Goal: Task Accomplishment & Management: Complete application form

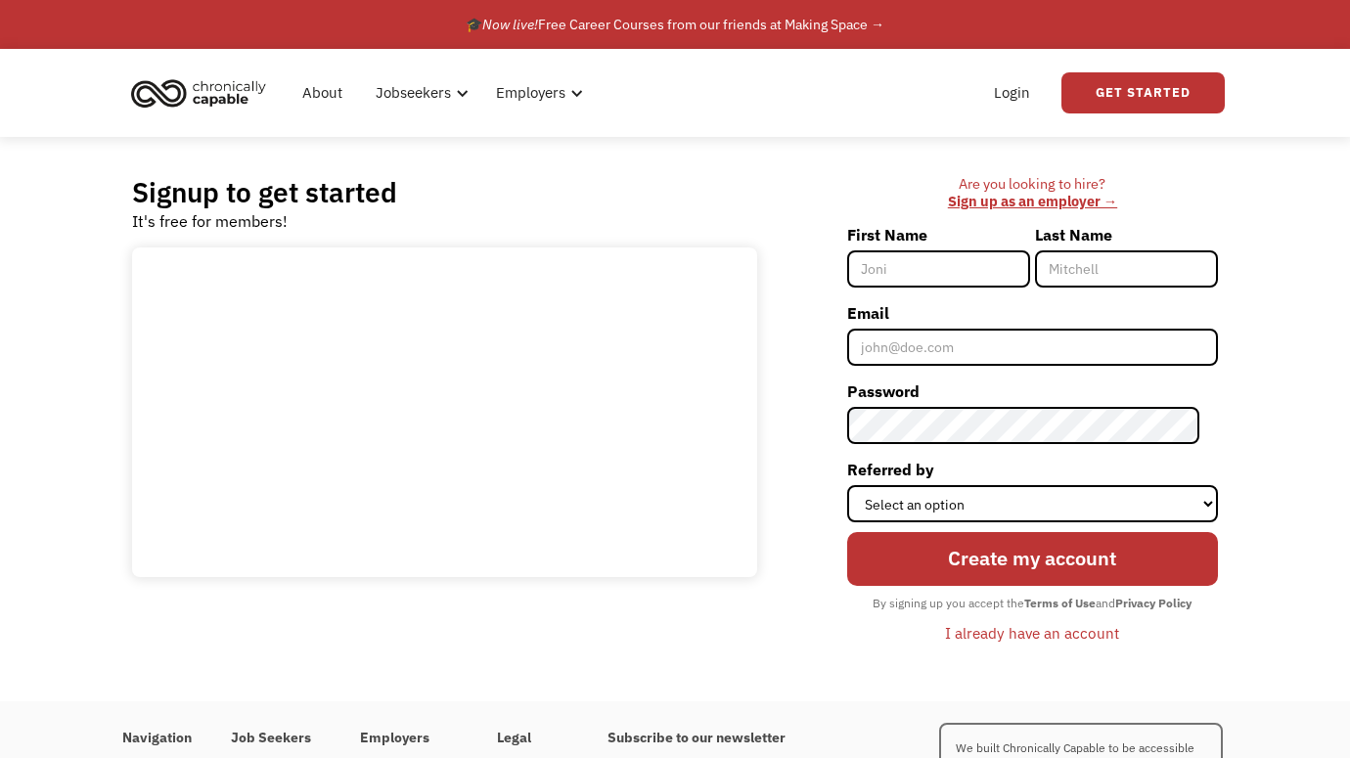
click at [946, 266] on input "First Name" at bounding box center [938, 268] width 183 height 37
type input "[PERSON_NAME]"
type input "4Lorraine@gmail.com"
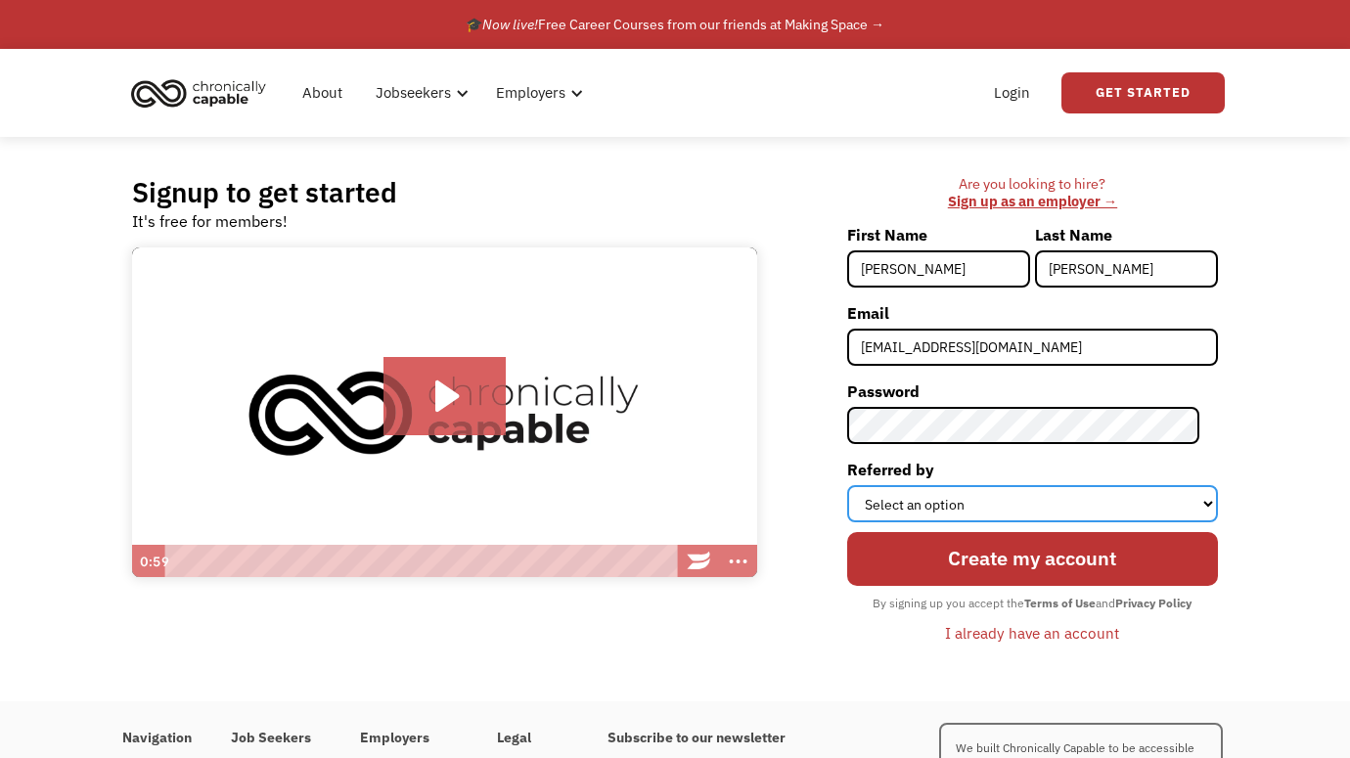
click at [1003, 491] on select "Select an option Instagram Facebook Twitter Search Engine News Article Word of …" at bounding box center [1032, 503] width 371 height 37
select select "Search Engine"
click at [865, 485] on select "Select an option Instagram Facebook Twitter Search Engine News Article Word of …" at bounding box center [1032, 503] width 371 height 37
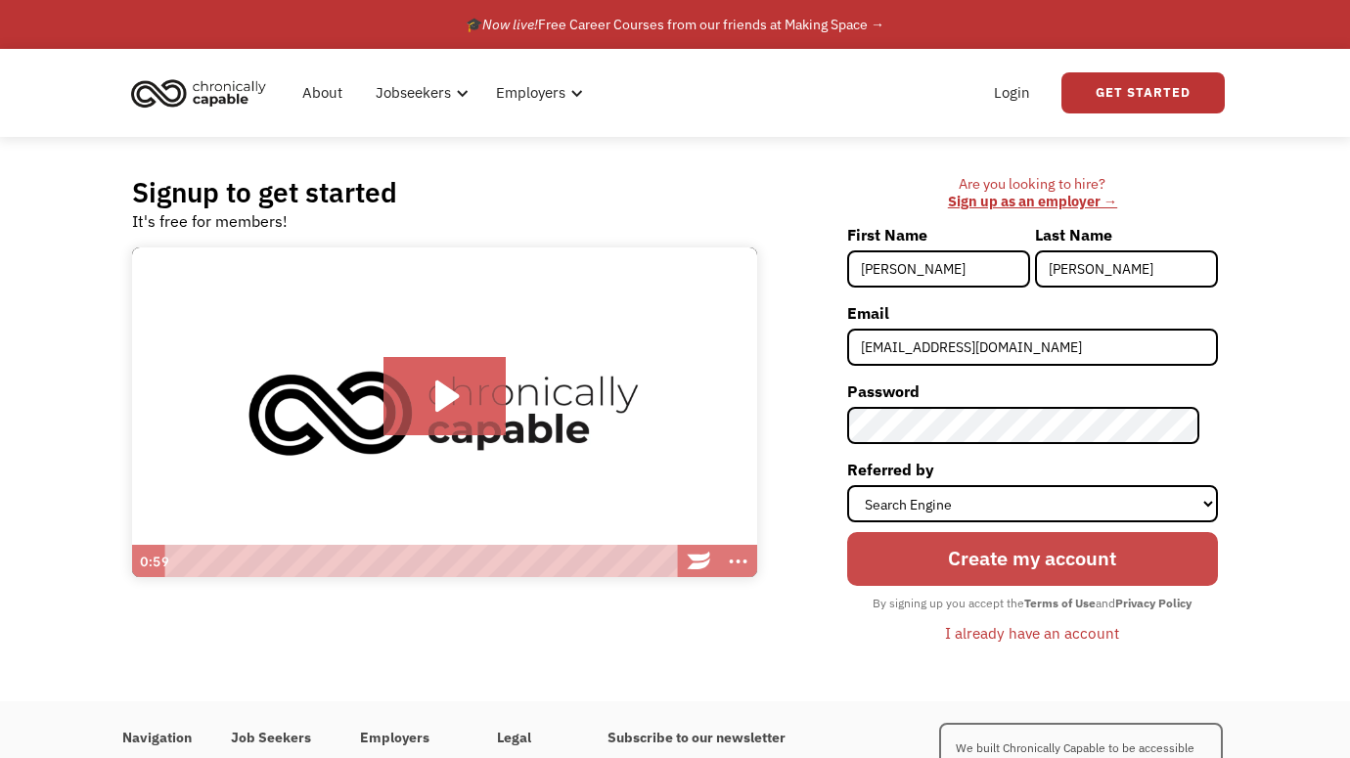
click at [1054, 572] on input "Create my account" at bounding box center [1032, 559] width 371 height 54
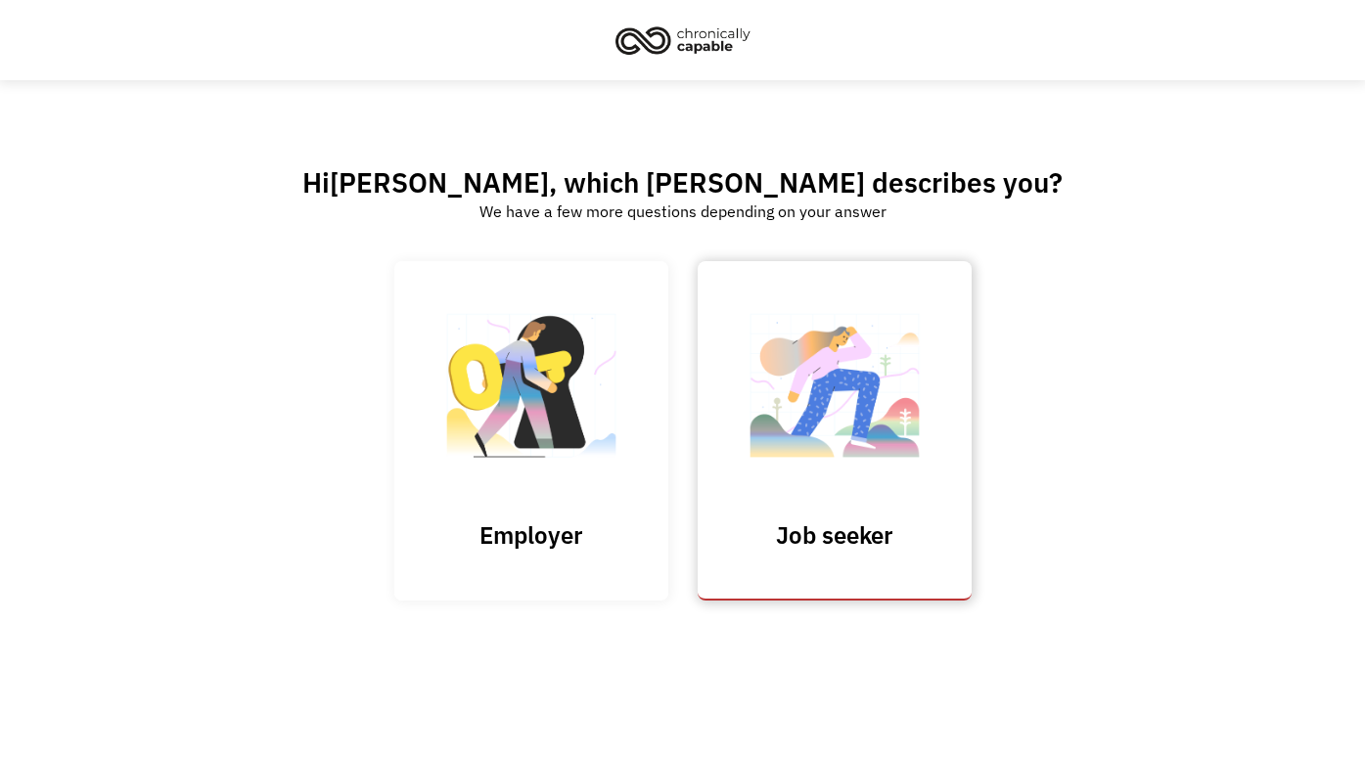
click at [838, 511] on link "Job seeker" at bounding box center [834, 430] width 274 height 339
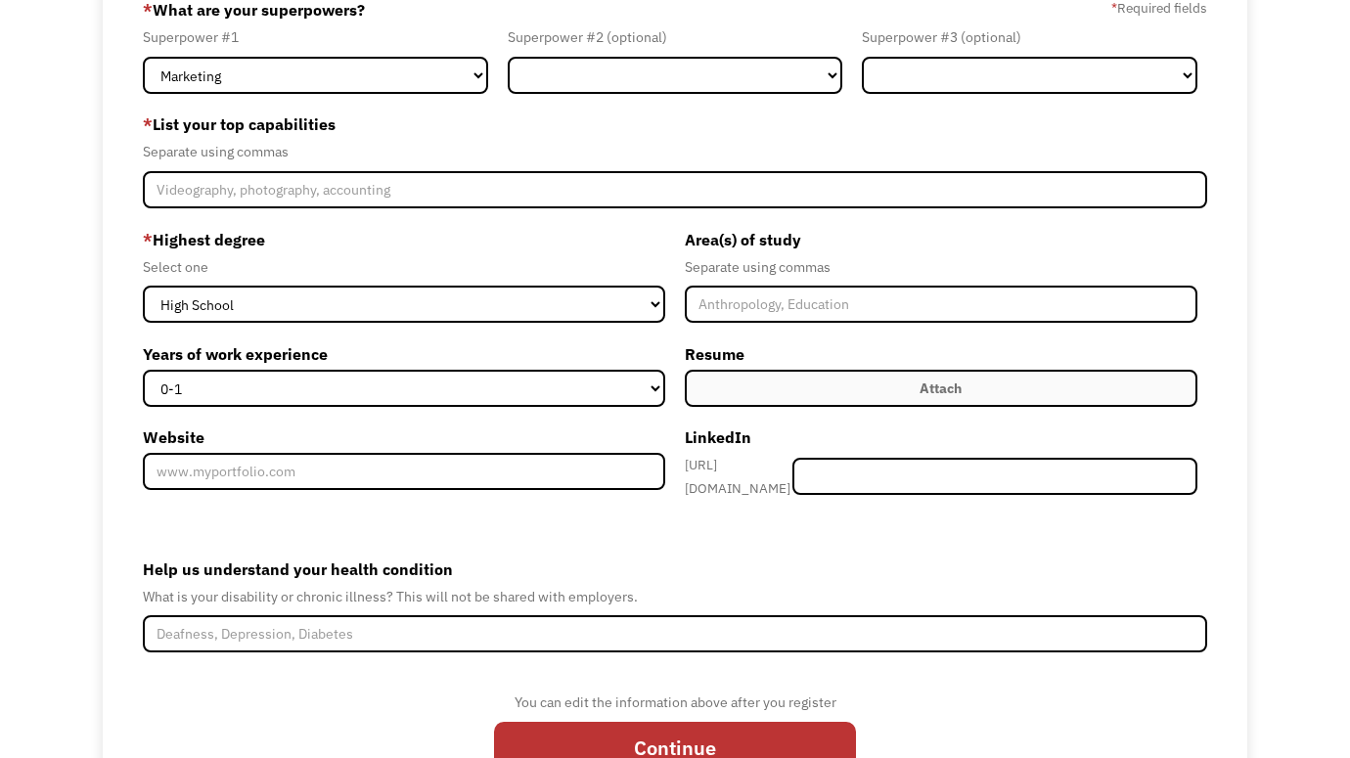
scroll to position [170, 0]
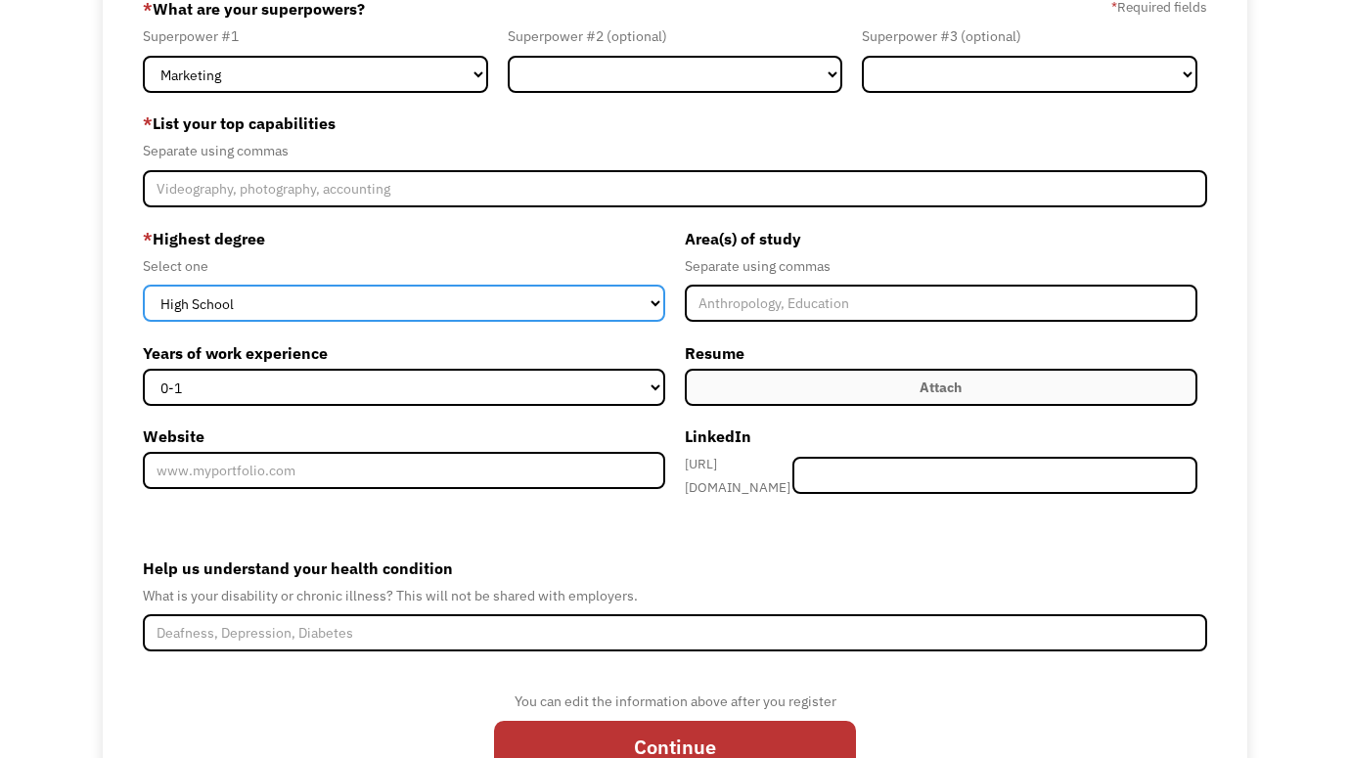
click at [431, 309] on select "High School Associates Bachelors Master's PhD" at bounding box center [404, 303] width 522 height 37
select select "masters"
click at [143, 285] on select "High School Associates Bachelors Master's PhD" at bounding box center [404, 303] width 522 height 37
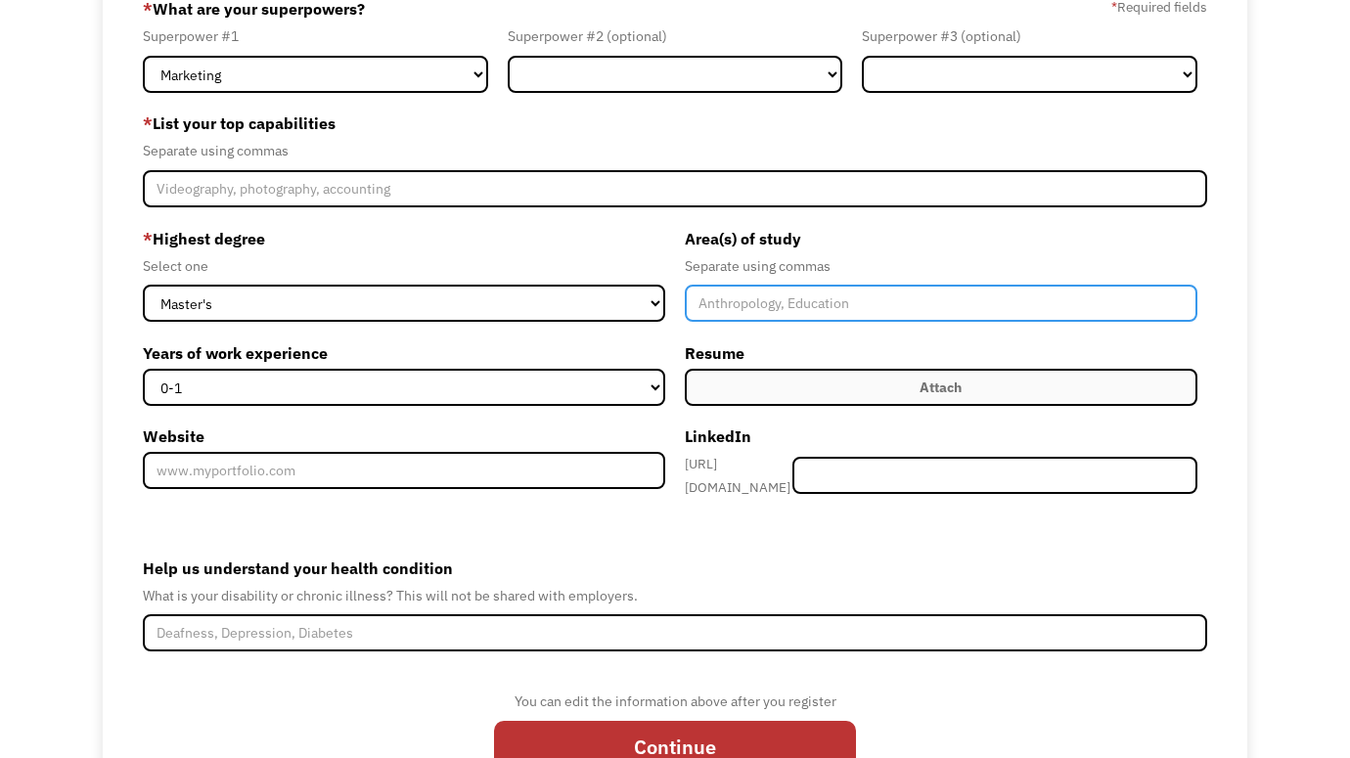
click at [732, 302] on input "Member-Create-Step1" at bounding box center [941, 303] width 513 height 37
type input "Digital Imaging and Design"
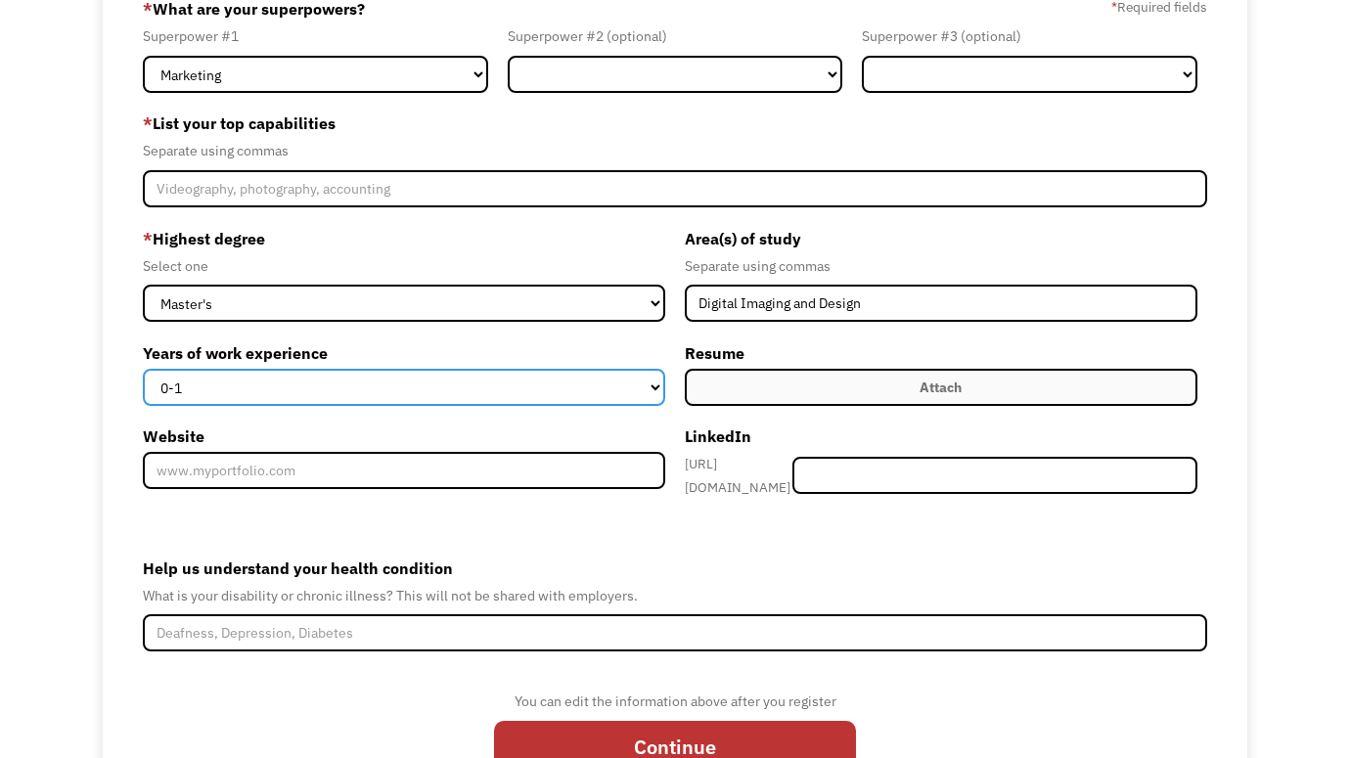
click at [396, 390] on select "0-1 2-4 5-10 11-15 15+" at bounding box center [404, 387] width 522 height 37
click at [143, 369] on select "0-1 2-4 5-10 11-15 15+" at bounding box center [404, 387] width 522 height 37
click at [389, 386] on select "0-1 2-4 5-10 11-15 15+" at bounding box center [404, 387] width 522 height 37
select select "11-15"
click at [143, 369] on select "0-1 2-4 5-10 11-15 15+" at bounding box center [404, 387] width 522 height 37
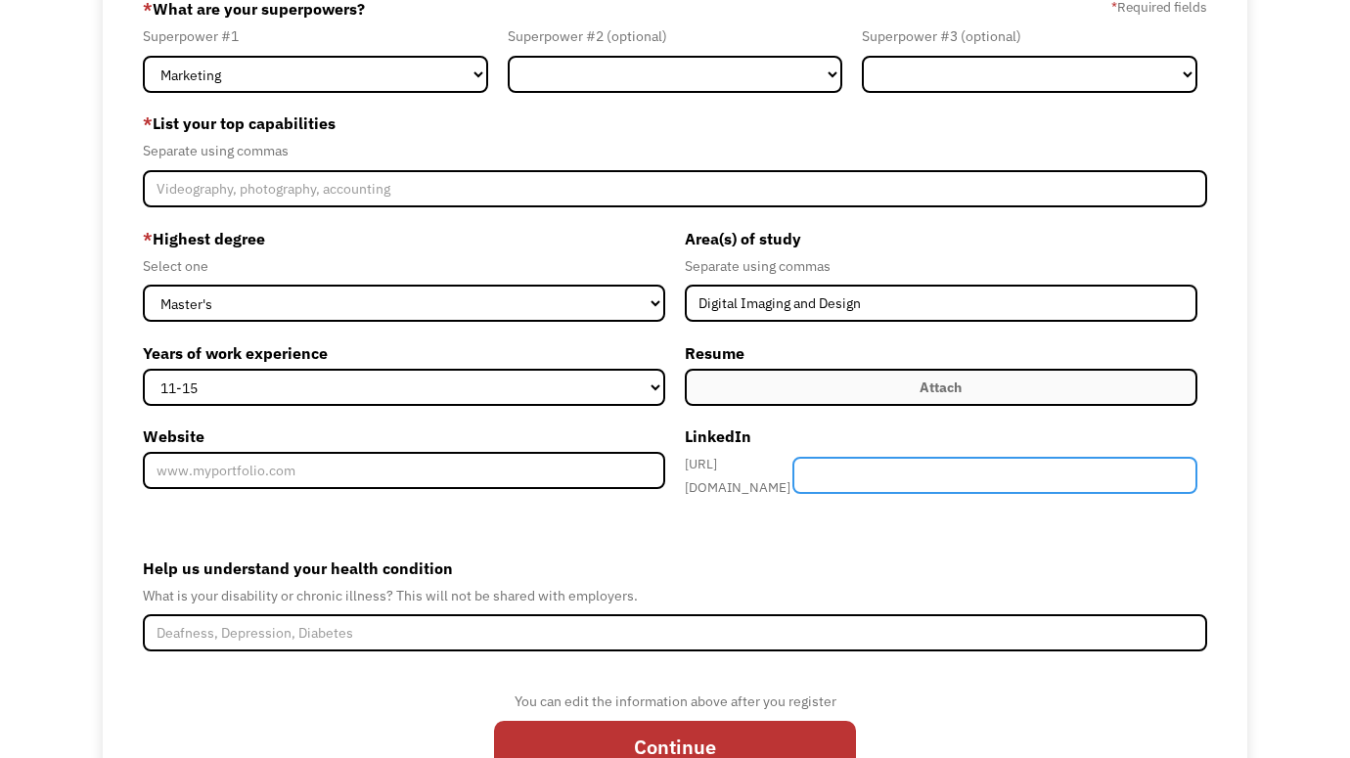
click at [948, 470] on input "Member-Create-Step1" at bounding box center [994, 475] width 405 height 37
type input "lorrainefitz"
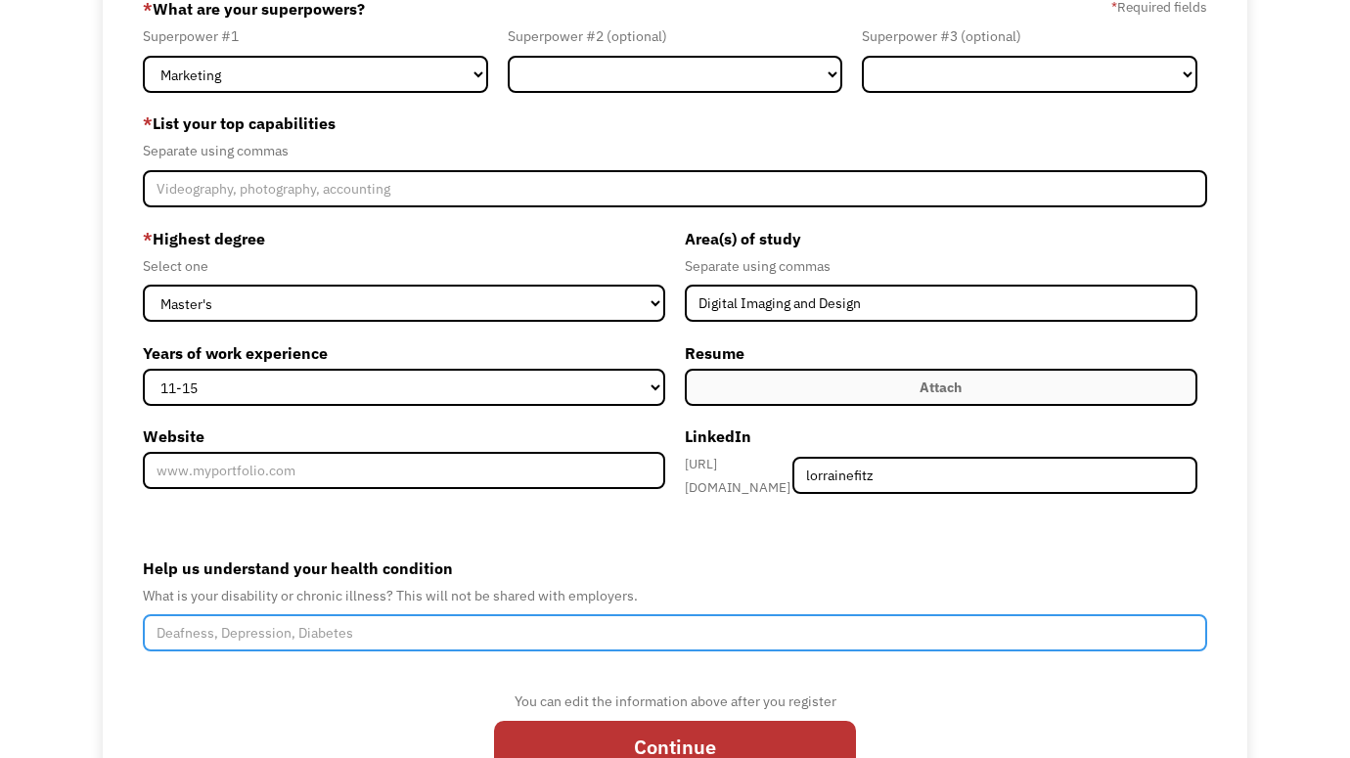
click at [333, 628] on input "Help us understand your health condition" at bounding box center [674, 632] width 1063 height 37
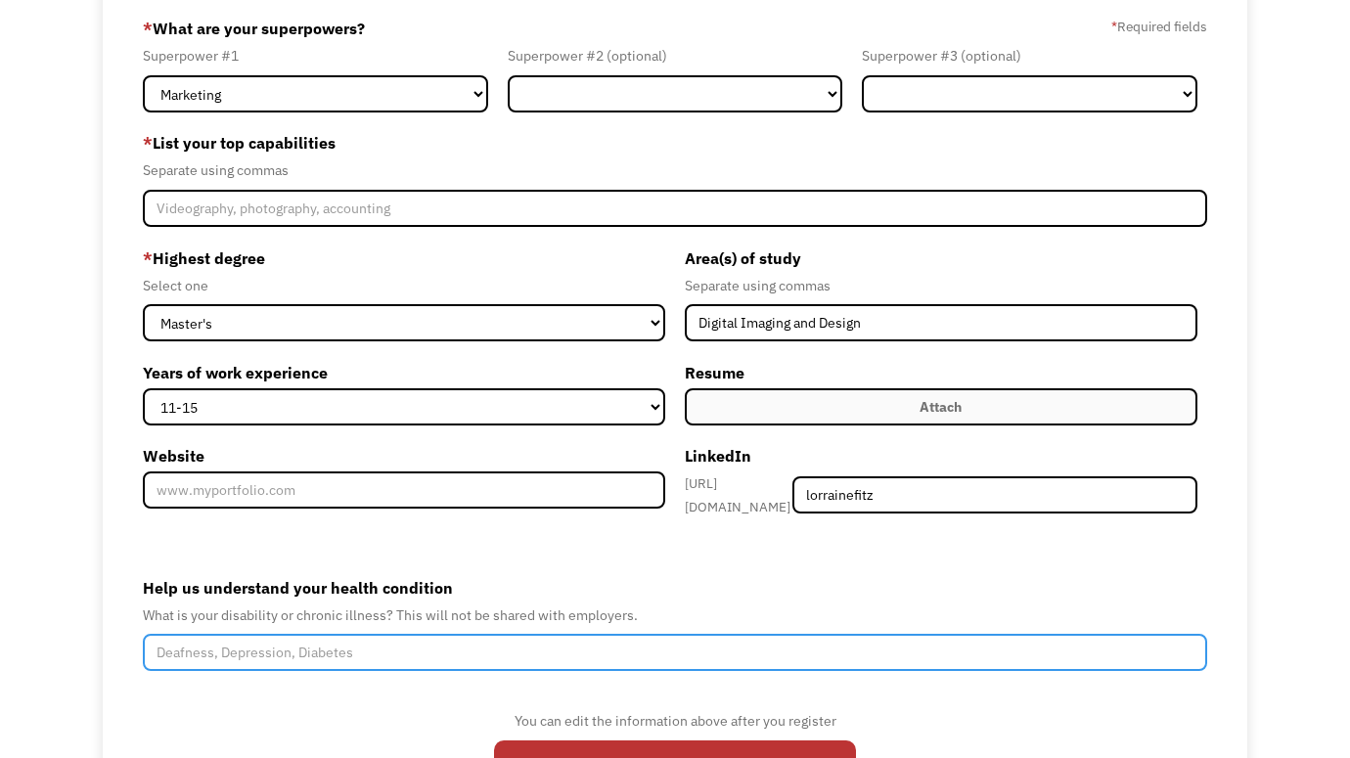
scroll to position [4, 0]
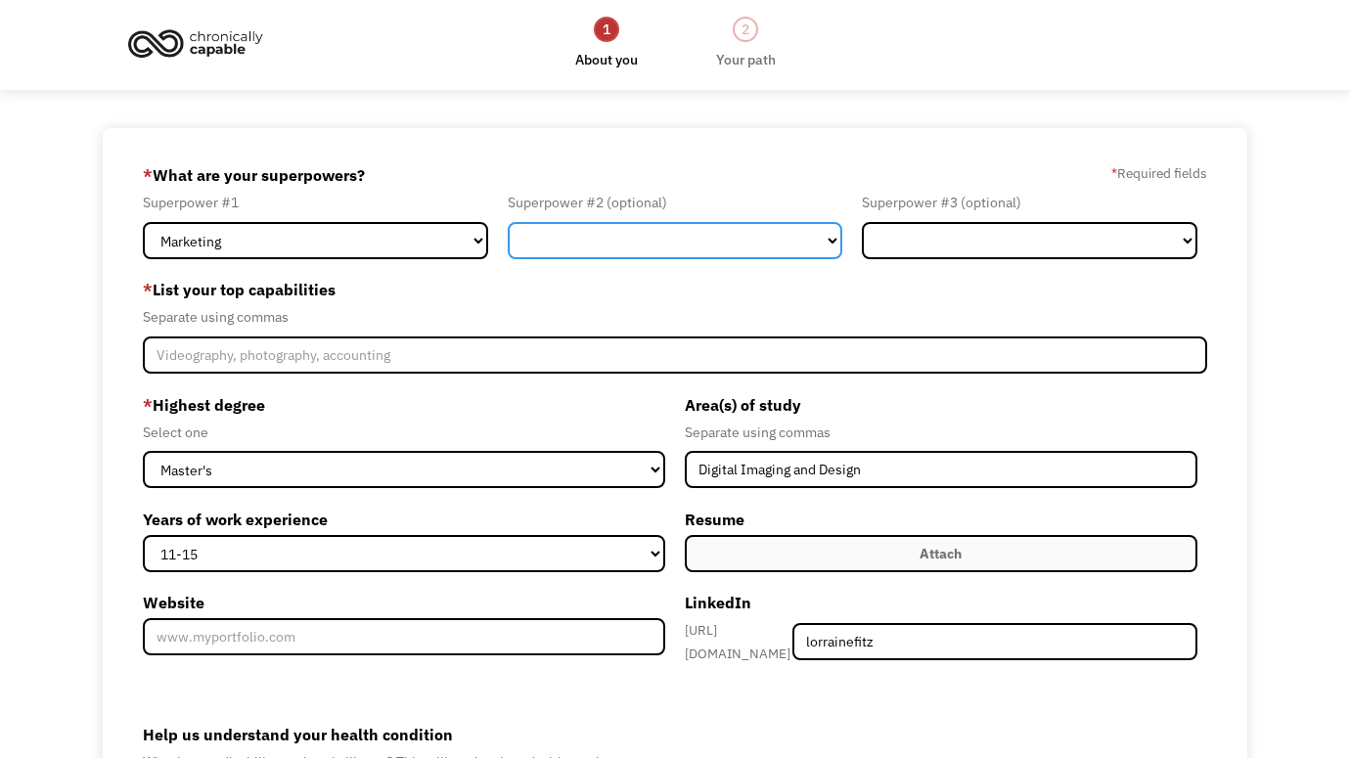
click at [836, 250] on select "Marketing Human Resources Finance Technology Operations Sales Industrial & Manu…" at bounding box center [675, 240] width 335 height 37
select select "Design"
click at [508, 222] on select "Marketing Human Resources Finance Technology Operations Sales Industrial & Manu…" at bounding box center [675, 240] width 335 height 37
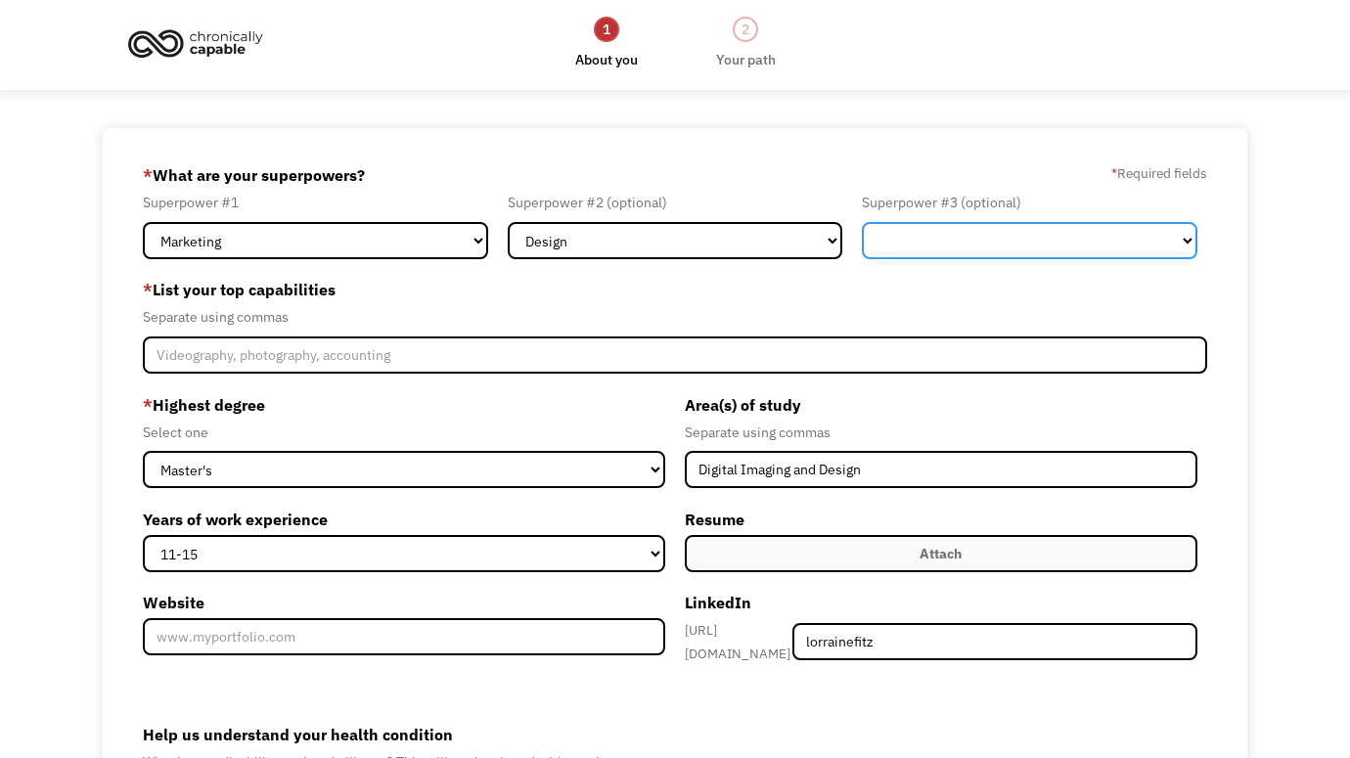
click at [958, 228] on select "Marketing Human Resources Finance Technology Operations Sales Industrial & Manu…" at bounding box center [1029, 240] width 335 height 37
click at [862, 222] on select "Marketing Human Resources Finance Technology Operations Sales Industrial & Manu…" at bounding box center [1029, 240] width 335 height 37
click at [981, 252] on select "Marketing Human Resources Finance Technology Operations Sales Industrial & Manu…" at bounding box center [1029, 240] width 335 height 37
select select "Communications & Public Relations"
click at [862, 222] on select "Marketing Human Resources Finance Technology Operations Sales Industrial & Manu…" at bounding box center [1029, 240] width 335 height 37
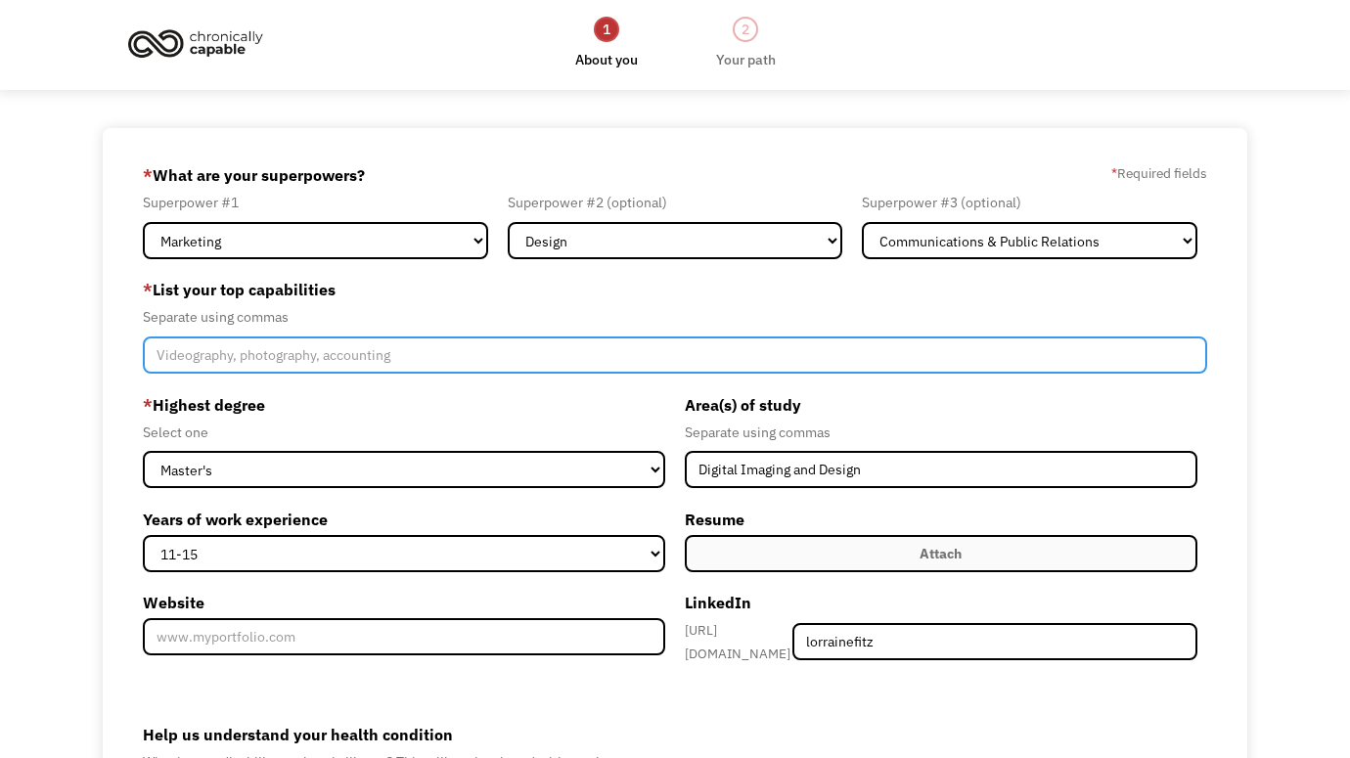
click at [312, 359] on input "Member-Create-Step1" at bounding box center [674, 354] width 1063 height 37
type input "#"
type input "2"
type input "3D Modeling, Set Dressing, Set Layout, Animation, VFX, Maya, Production Coordin…"
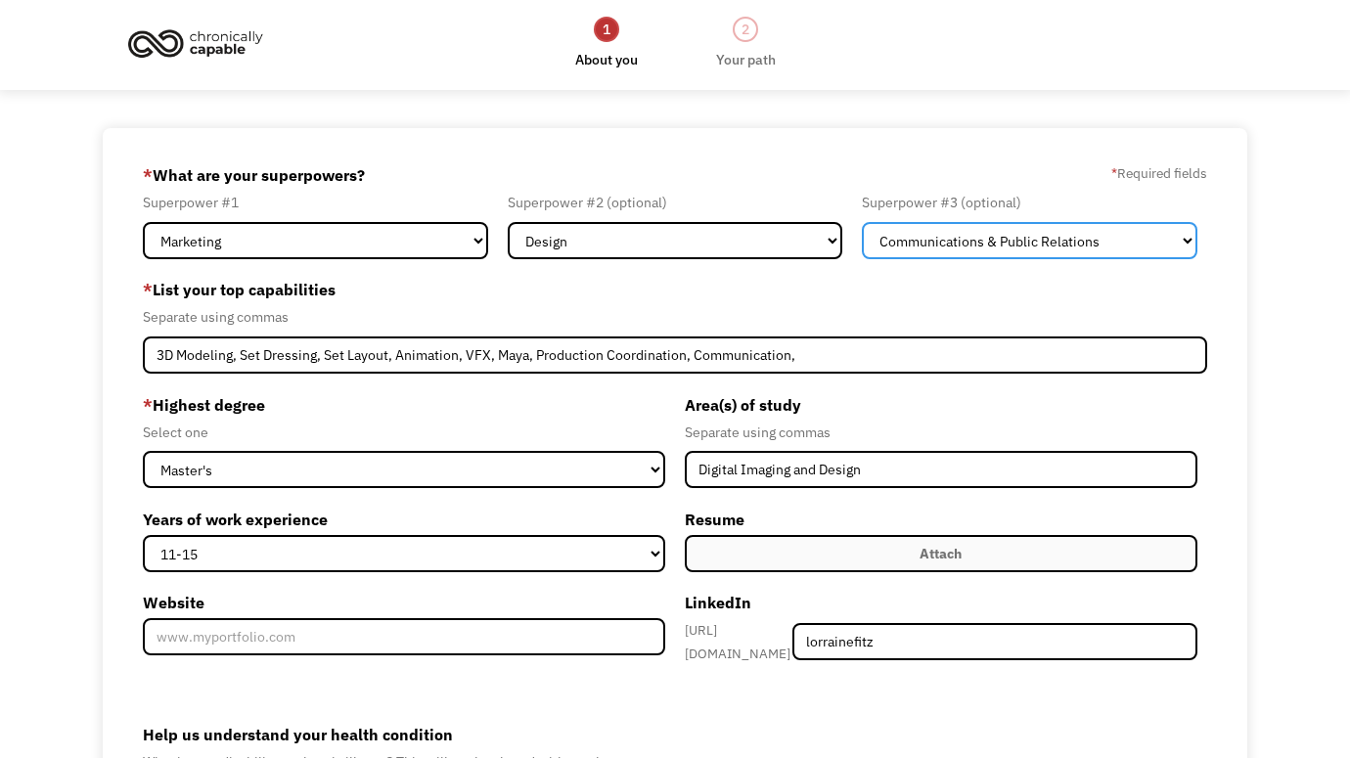
click at [936, 251] on select "Marketing Human Resources Finance Technology Operations Sales Industrial & Manu…" at bounding box center [1029, 240] width 335 height 37
select select "Other"
click at [862, 222] on select "Marketing Human Resources Finance Technology Operations Sales Industrial & Manu…" at bounding box center [1029, 240] width 335 height 37
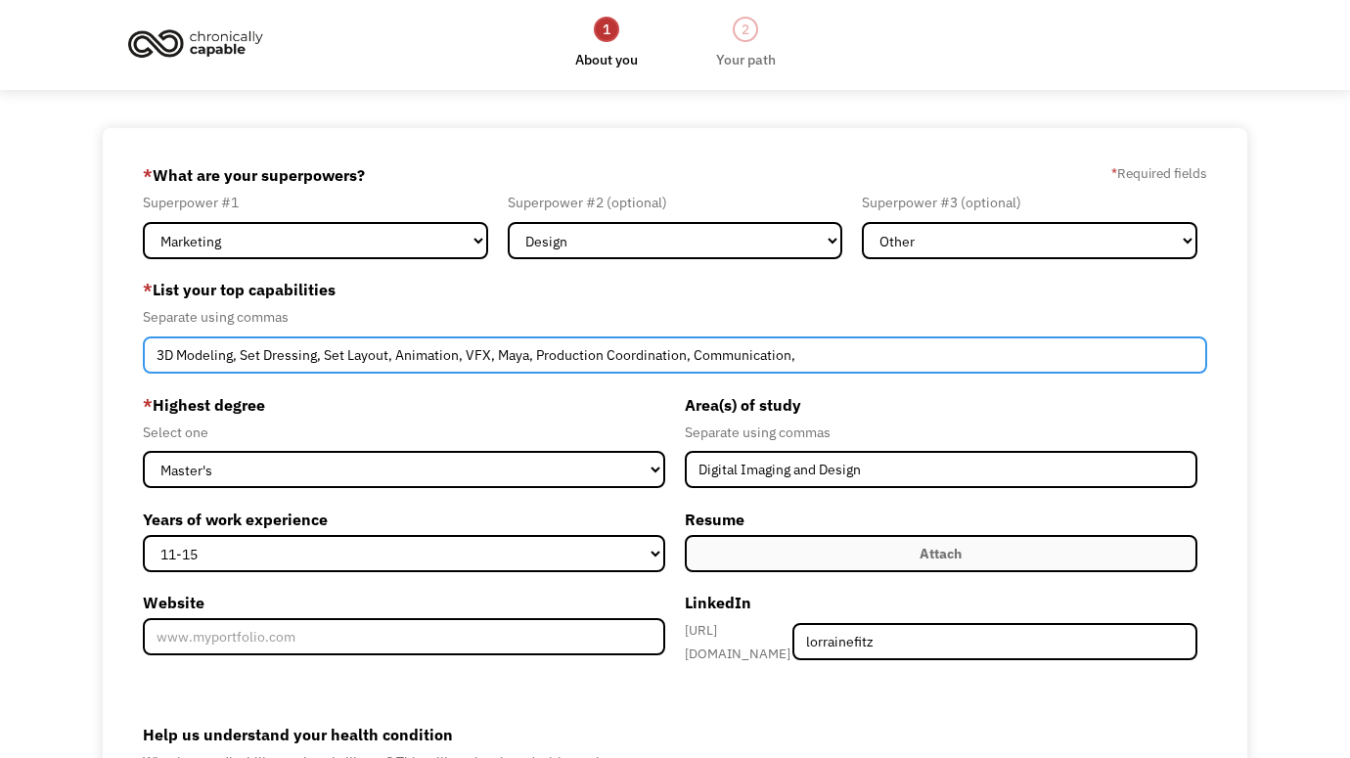
click at [853, 357] on input "3D Modeling, Set Dressing, Set Layout, Animation, VFX, Maya, Production Coordin…" at bounding box center [674, 354] width 1063 height 37
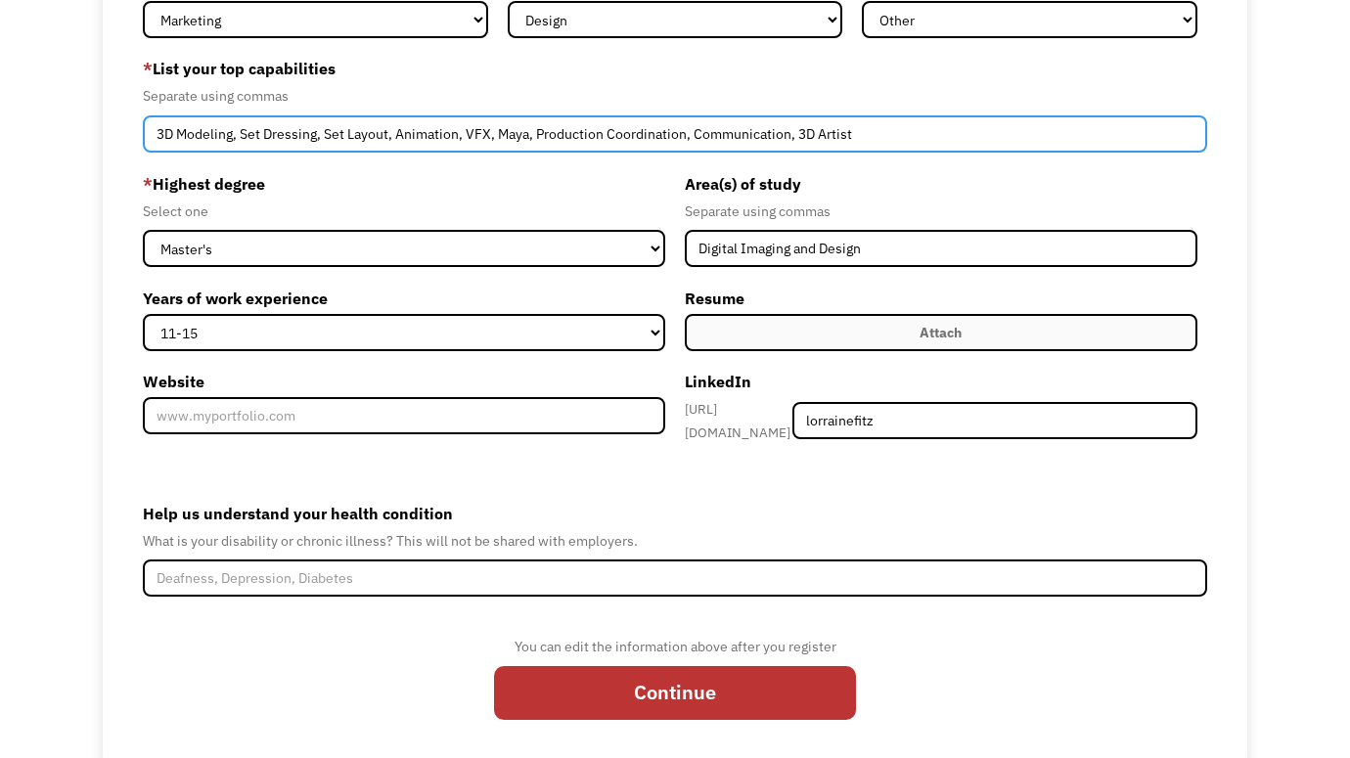
scroll to position [230, 0]
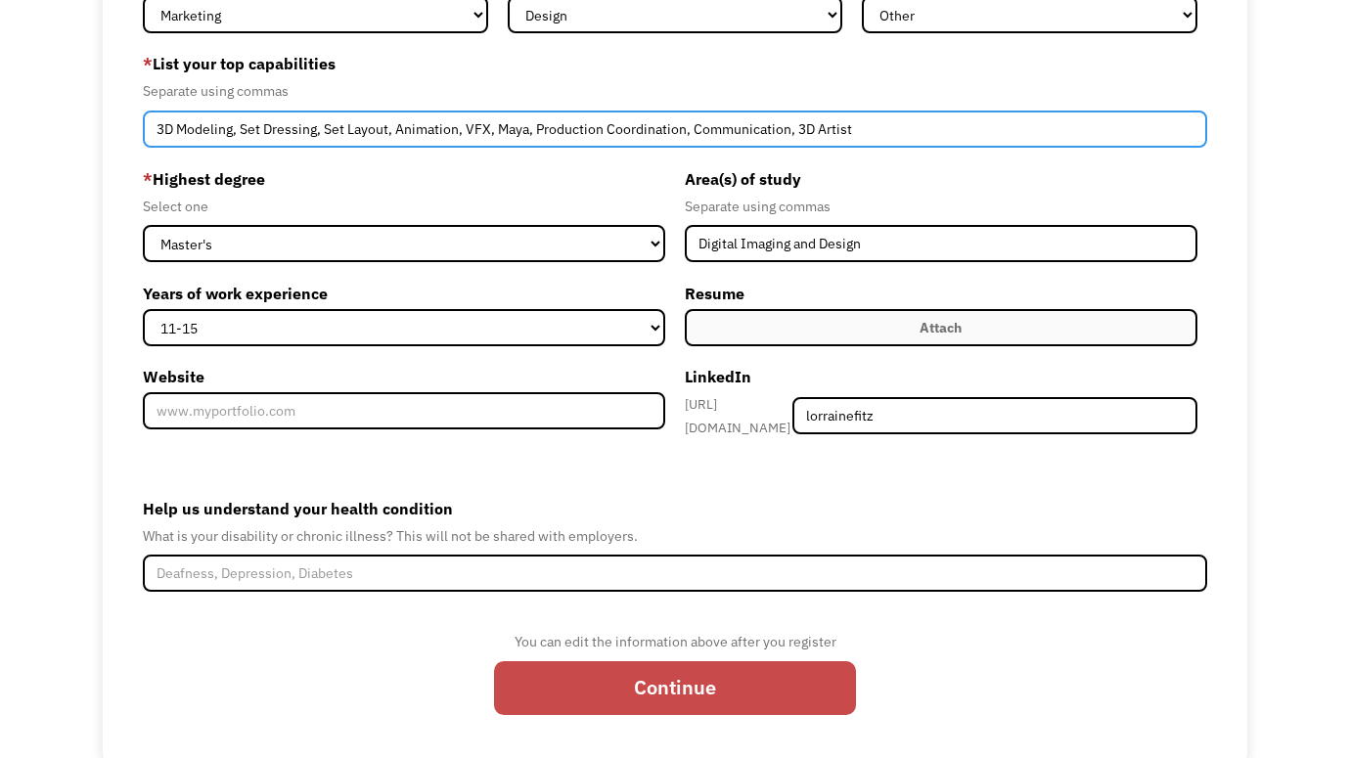
type input "3D Modeling, Set Dressing, Set Layout, Animation, VFX, Maya, Production Coordin…"
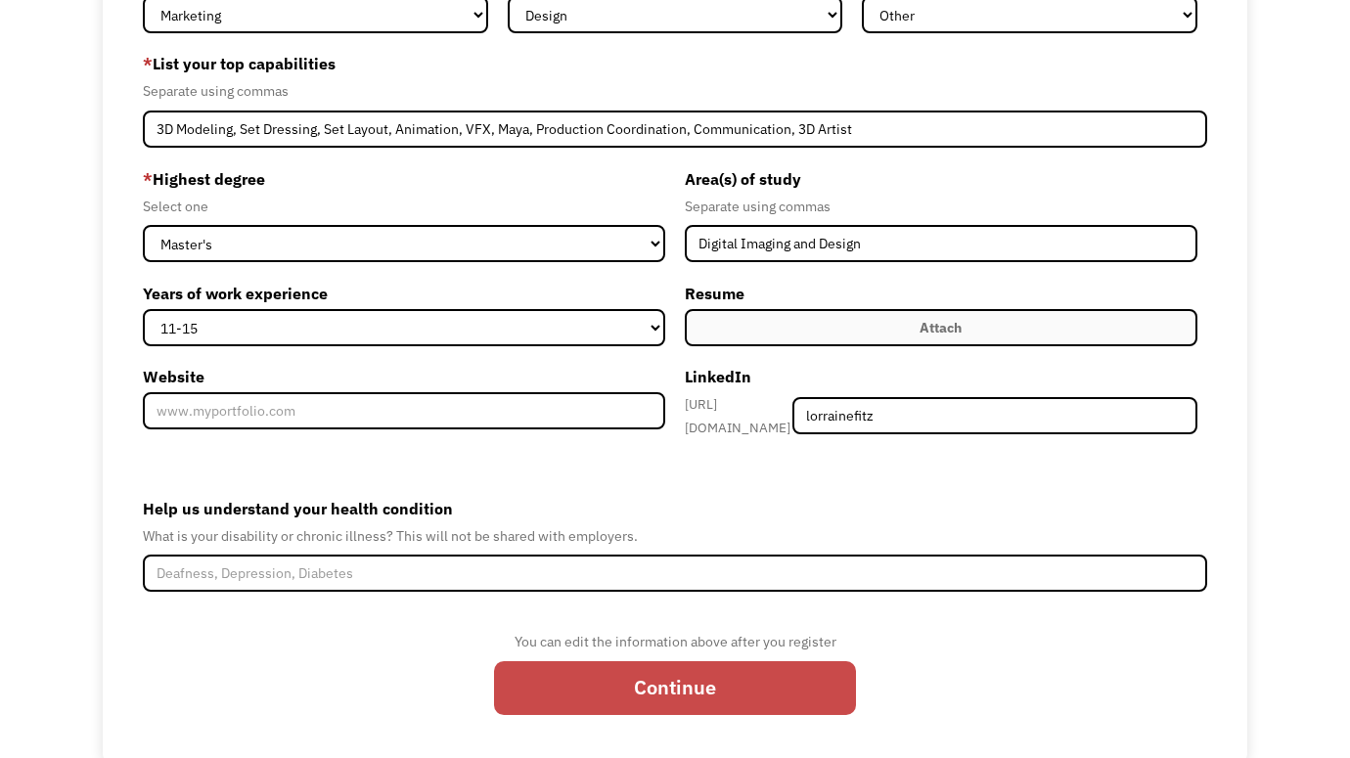
click at [705, 686] on input "Continue" at bounding box center [675, 688] width 362 height 54
type input "Please wait..."
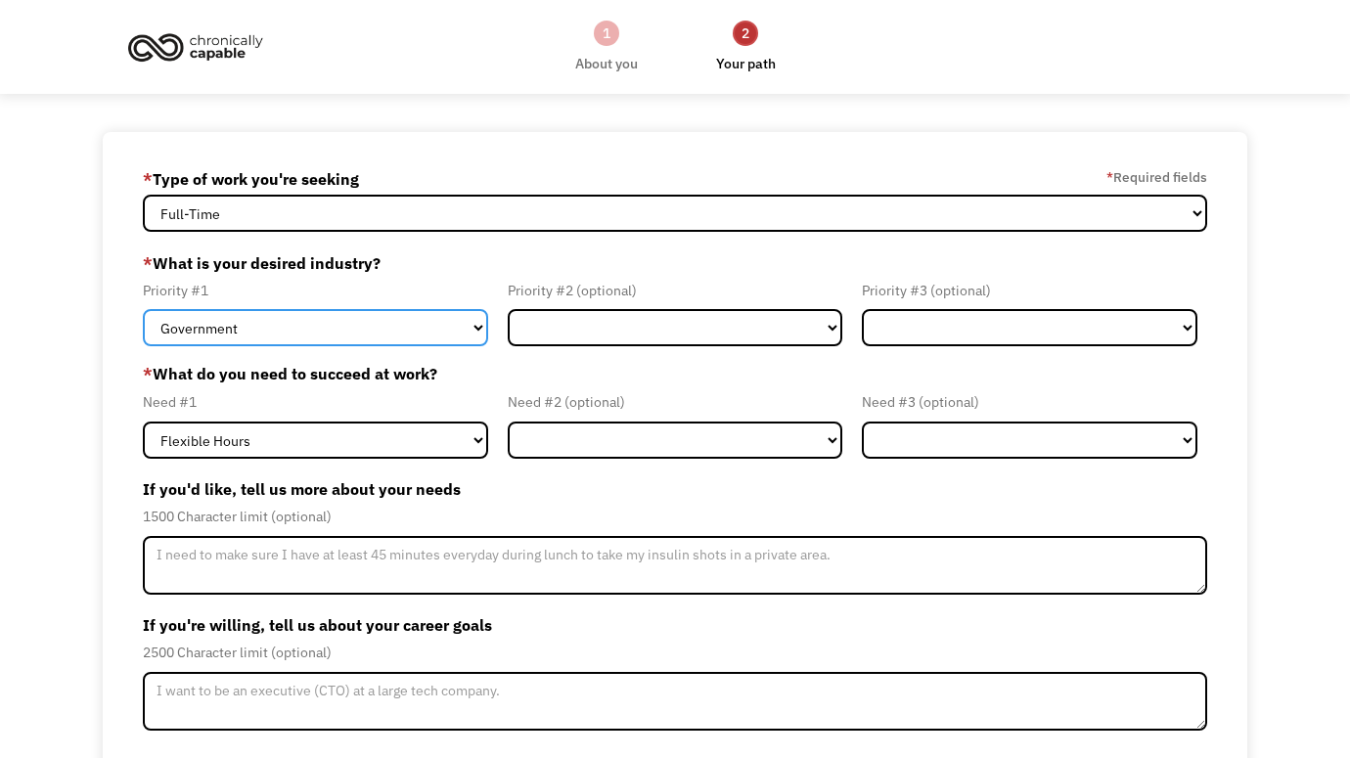
click at [402, 336] on select "Government Finance & Insurance Health & Social Care Tech & Engineering Creative…" at bounding box center [315, 327] width 344 height 37
select select "Creative & Design"
click at [143, 309] on select "Government Finance & Insurance Health & Social Care Tech & Engineering Creative…" at bounding box center [315, 327] width 344 height 37
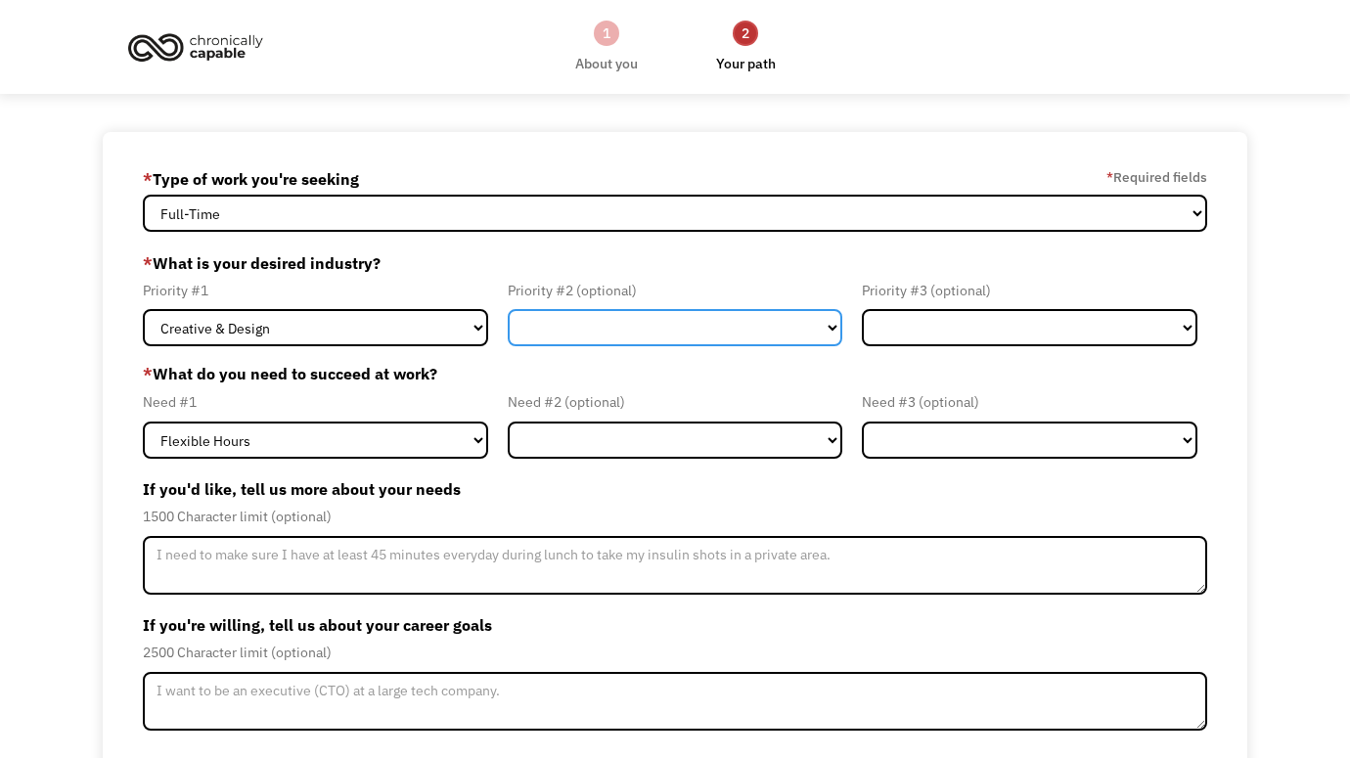
click at [546, 329] on select "Government Finance & Insurance Health & Social Care Tech & Engineering Creative…" at bounding box center [675, 327] width 335 height 37
select select "Tech & Engineering"
click at [508, 309] on select "Government Finance & Insurance Health & Social Care Tech & Engineering Creative…" at bounding box center [675, 327] width 335 height 37
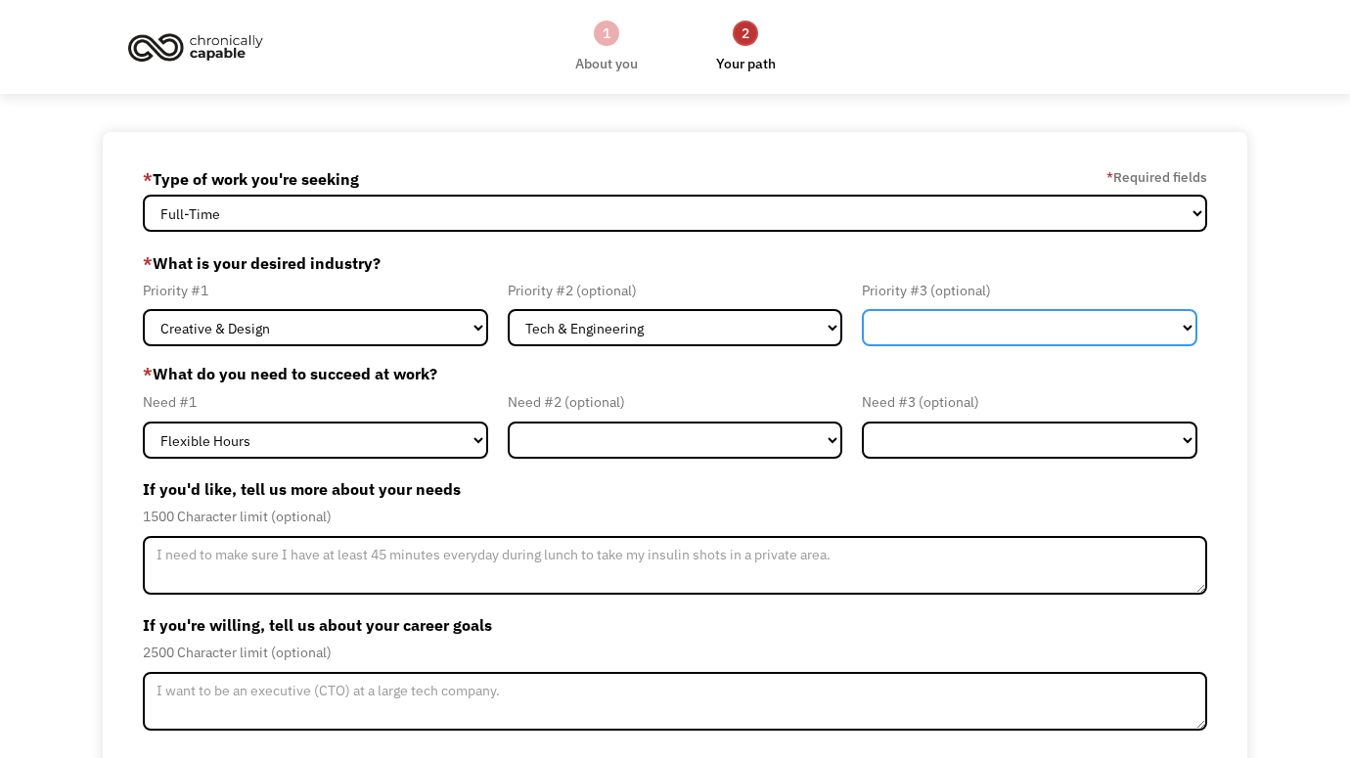
click at [954, 316] on select "Government Finance & Insurance Health & Social Care Tech & Engineering Creative…" at bounding box center [1029, 327] width 335 height 37
select select "Health & Social Care"
click at [862, 309] on select "Government Finance & Insurance Health & Social Care Tech & Engineering Creative…" at bounding box center [1029, 327] width 335 height 37
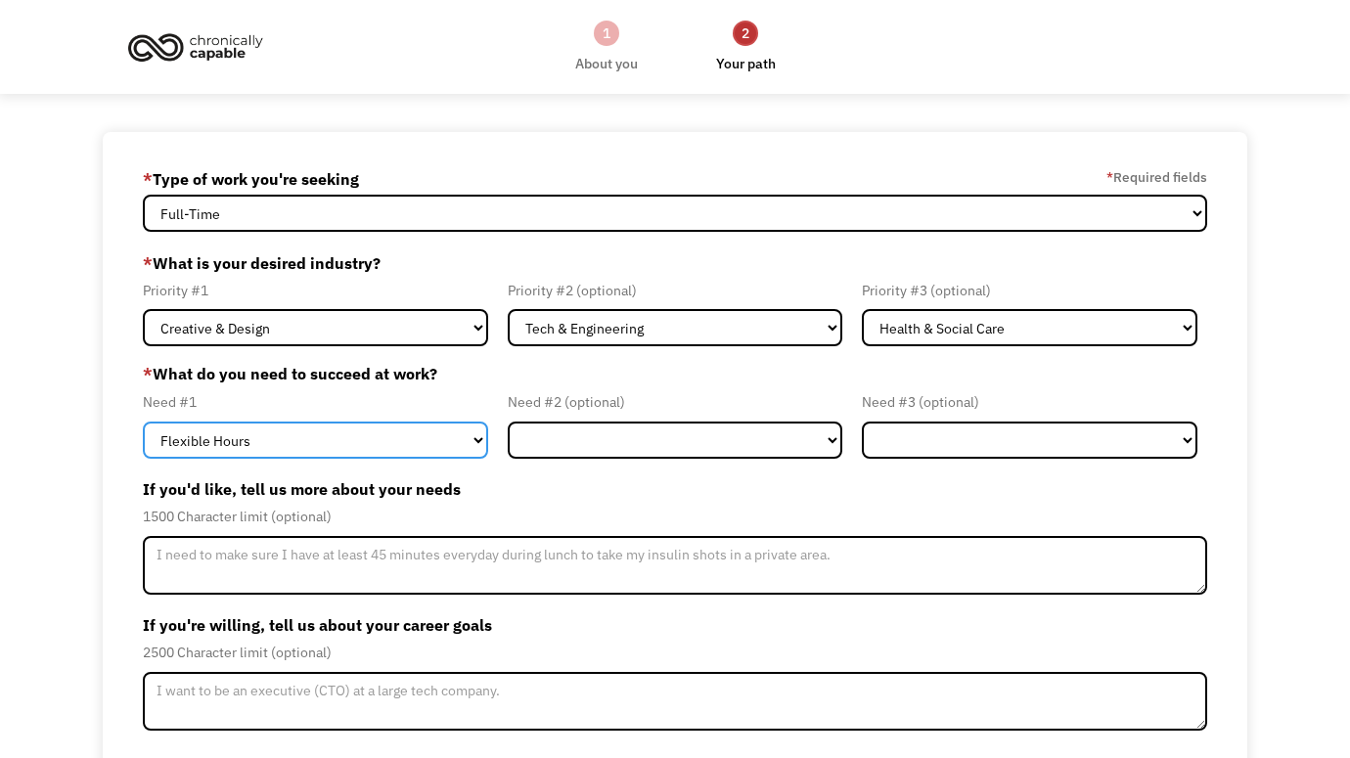
click at [366, 436] on select "Flexible Hours Remote Work Service Animal On-site Accommodations Visual Support…" at bounding box center [315, 440] width 344 height 37
select select "Remote Work"
click at [143, 422] on select "Flexible Hours Remote Work Service Animal On-site Accommodations Visual Support…" at bounding box center [315, 440] width 344 height 37
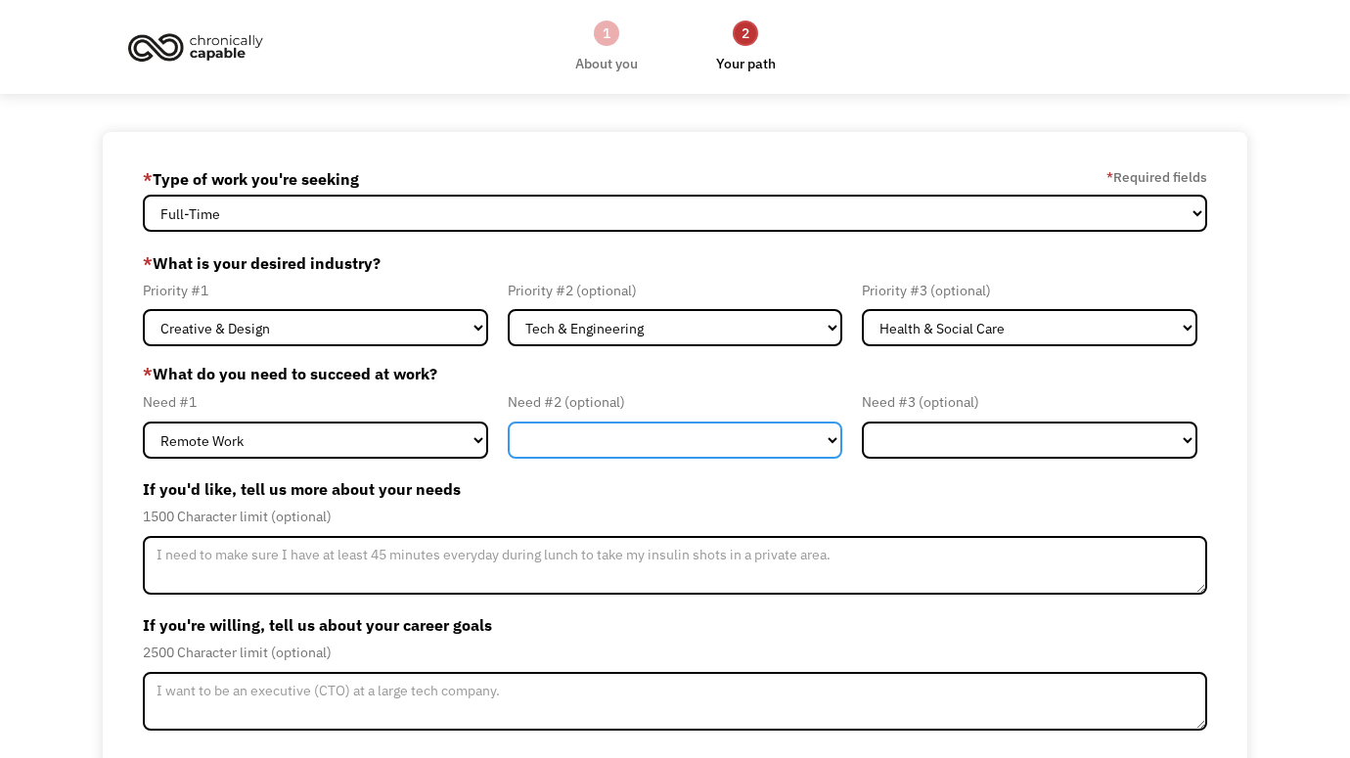
click at [515, 444] on select "Flexible Hours Remote Work Service Animal On-site Accommodations Visual Support…" at bounding box center [675, 440] width 335 height 37
select select "Remote Work"
click at [508, 422] on select "Flexible Hours Remote Work Service Animal On-site Accommodations Visual Support…" at bounding box center [675, 440] width 335 height 37
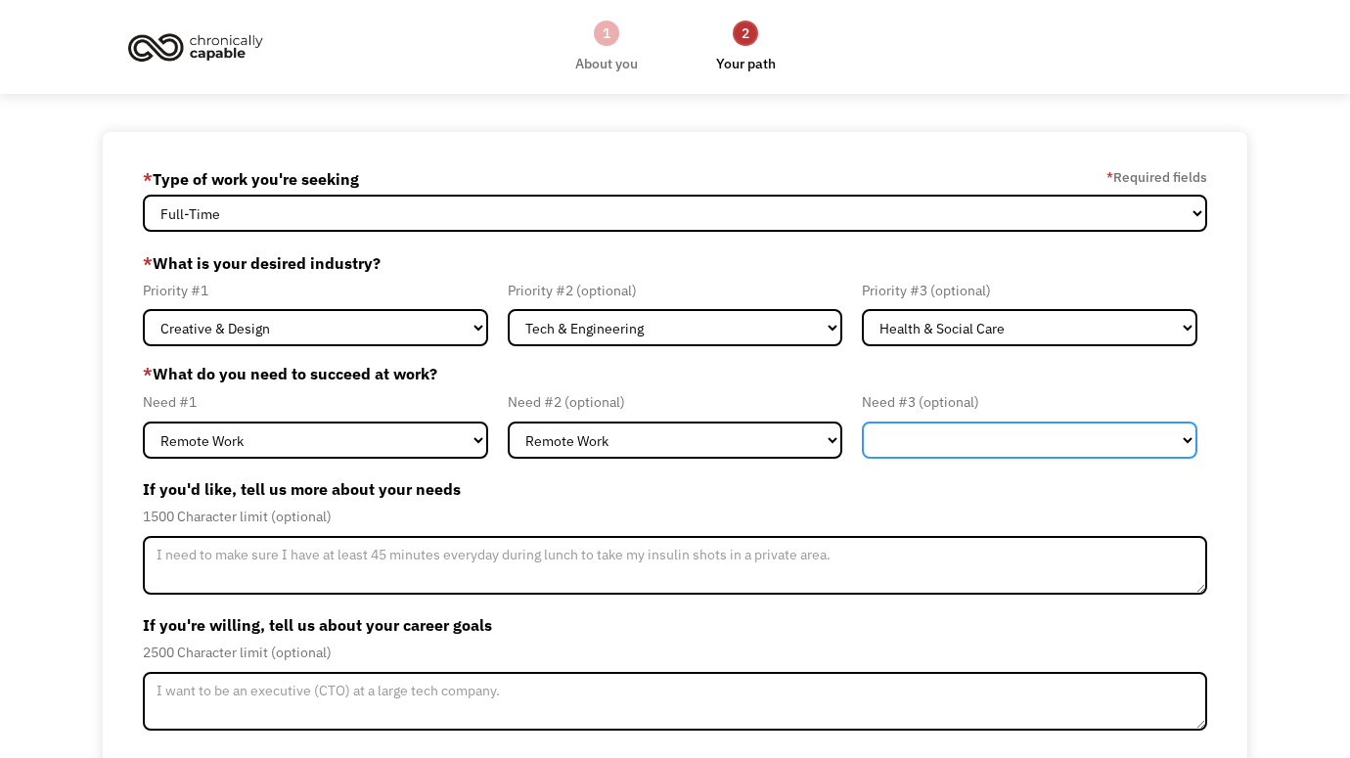
click at [980, 426] on select "Flexible Hours Remote Work Service Animal On-site Accommodations Visual Support…" at bounding box center [1029, 440] width 335 height 37
select select "Remote Work"
click at [862, 422] on select "Flexible Hours Remote Work Service Animal On-site Accommodations Visual Support…" at bounding box center [1029, 440] width 335 height 37
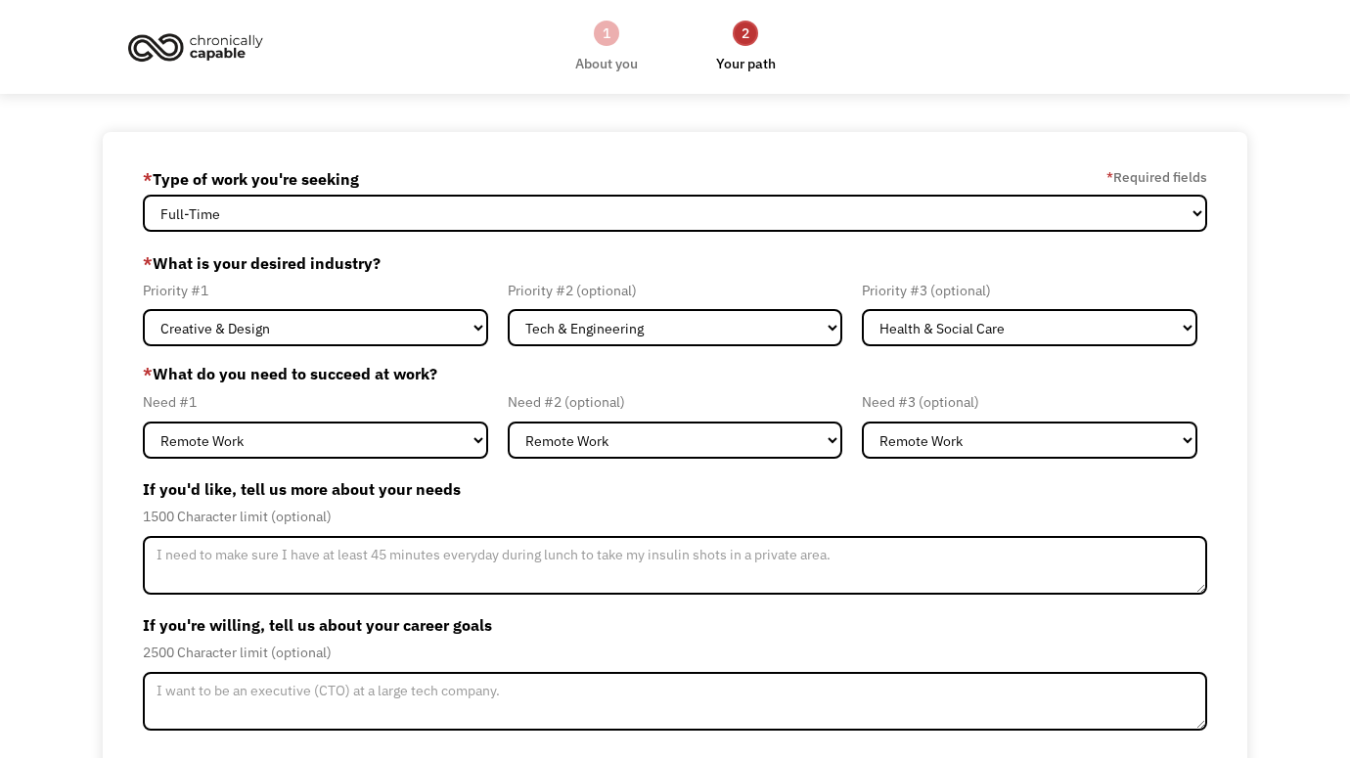
click at [769, 506] on div "1500 Character limit (optional)" at bounding box center [674, 516] width 1063 height 23
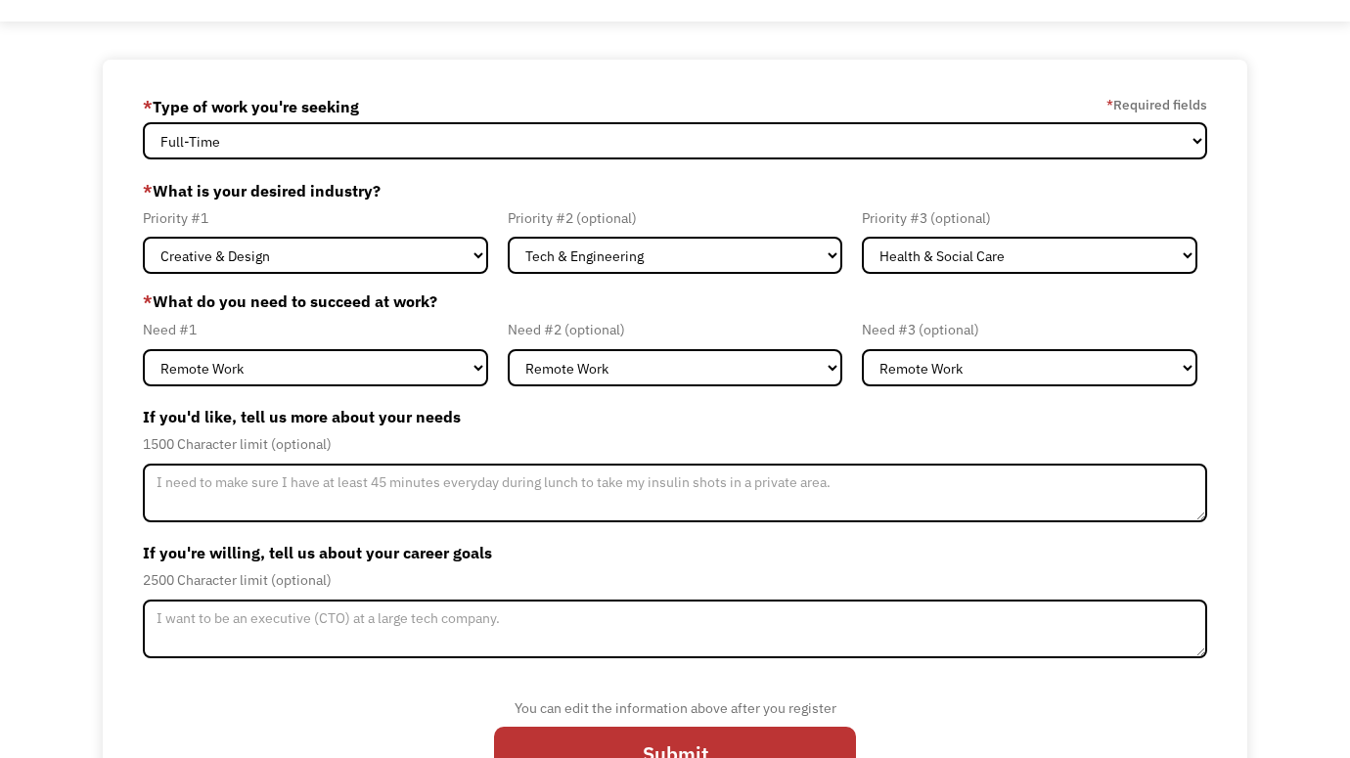
scroll to position [75, 0]
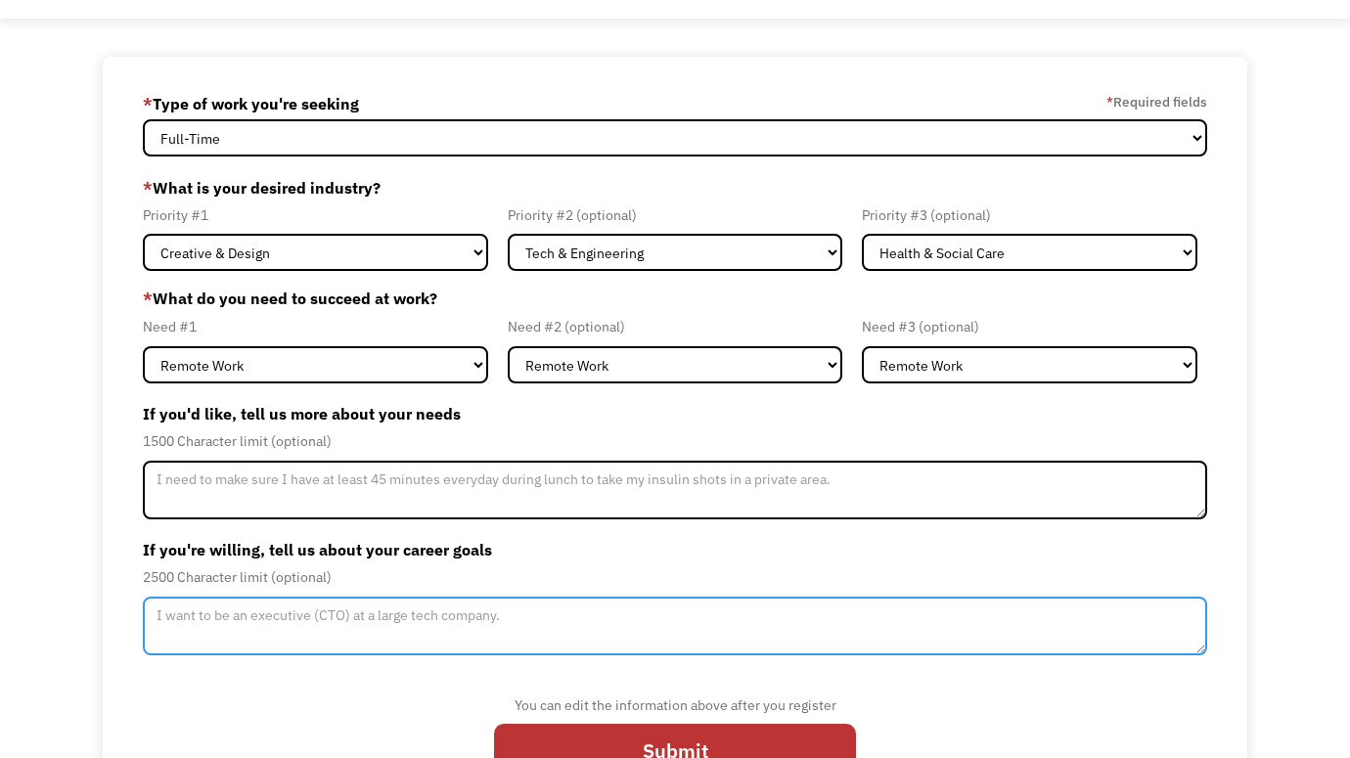
click at [470, 618] on textarea "Member-Update-Form-Step2" at bounding box center [674, 626] width 1063 height 59
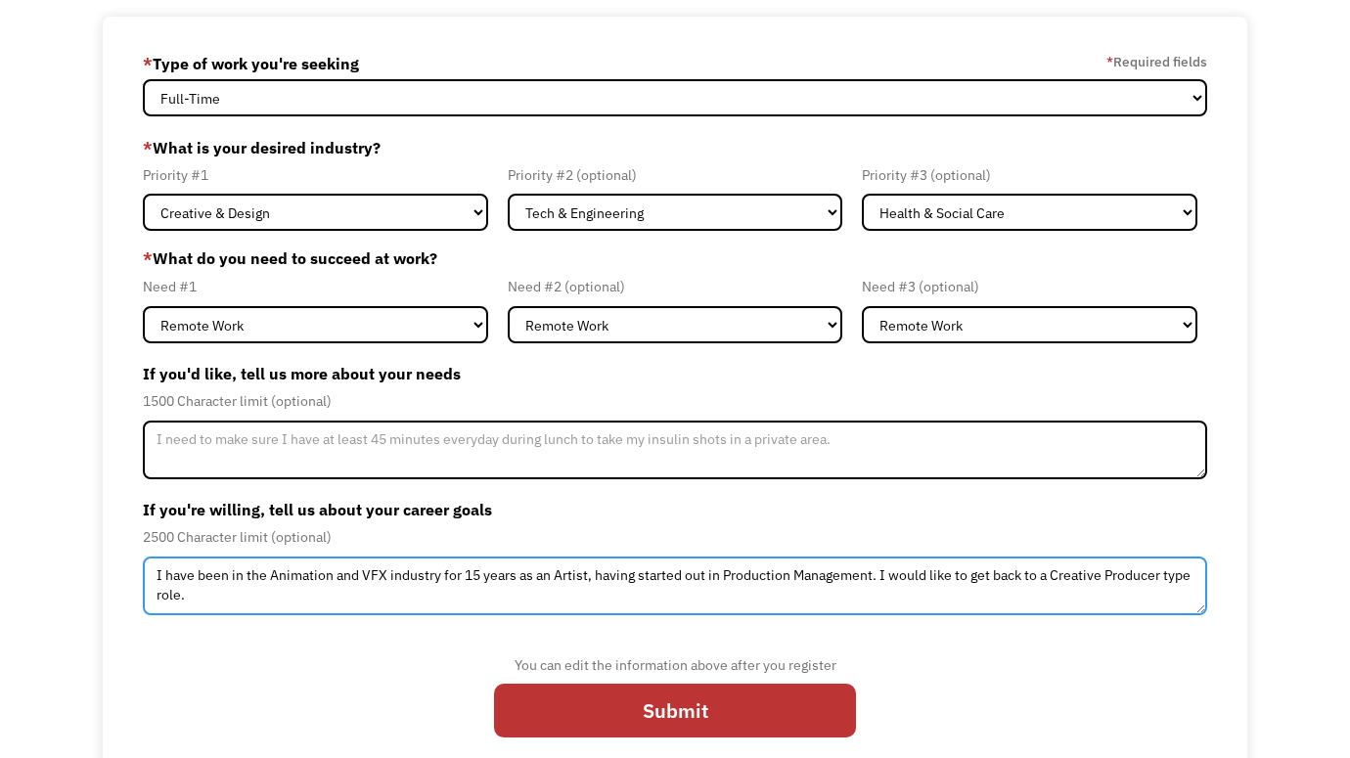
scroll to position [142, 0]
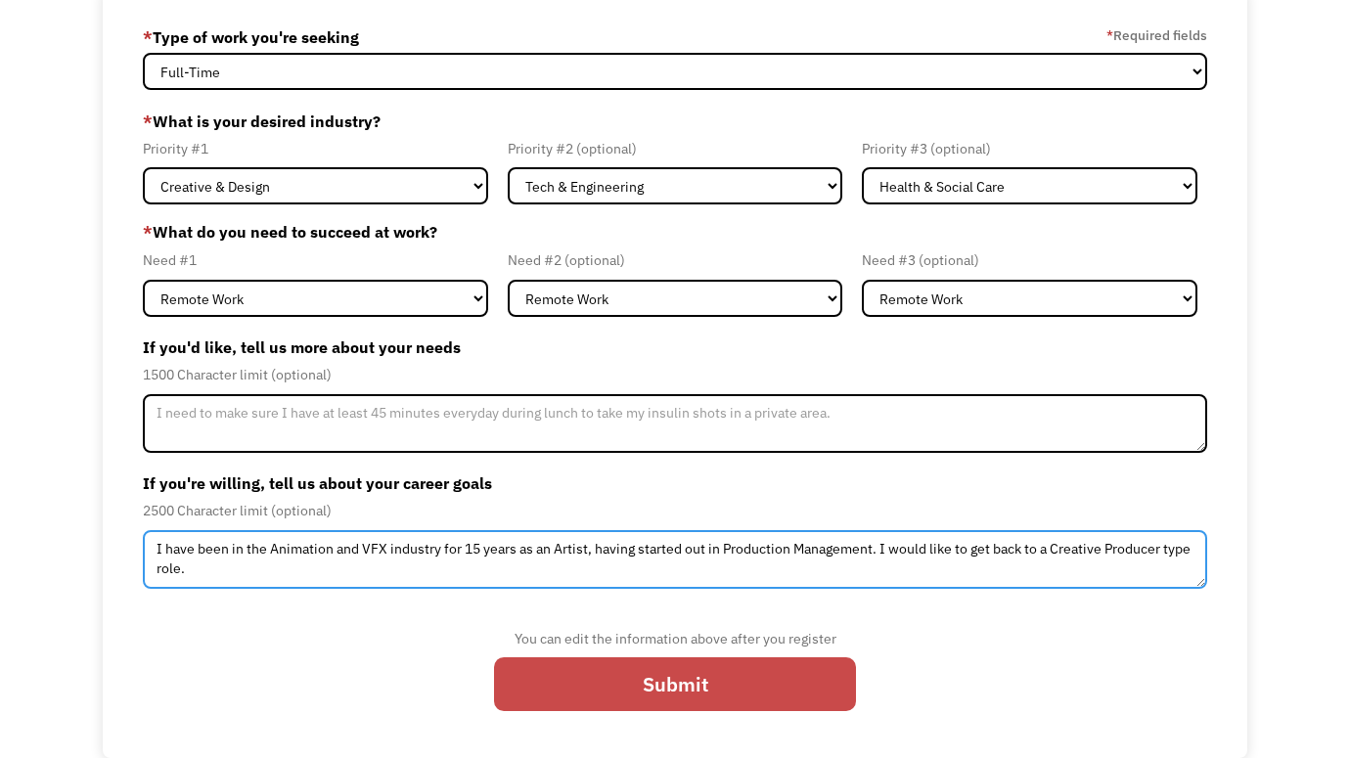
type textarea "I have been in the Animation and VFX industry for 15 years as an Artist, having…"
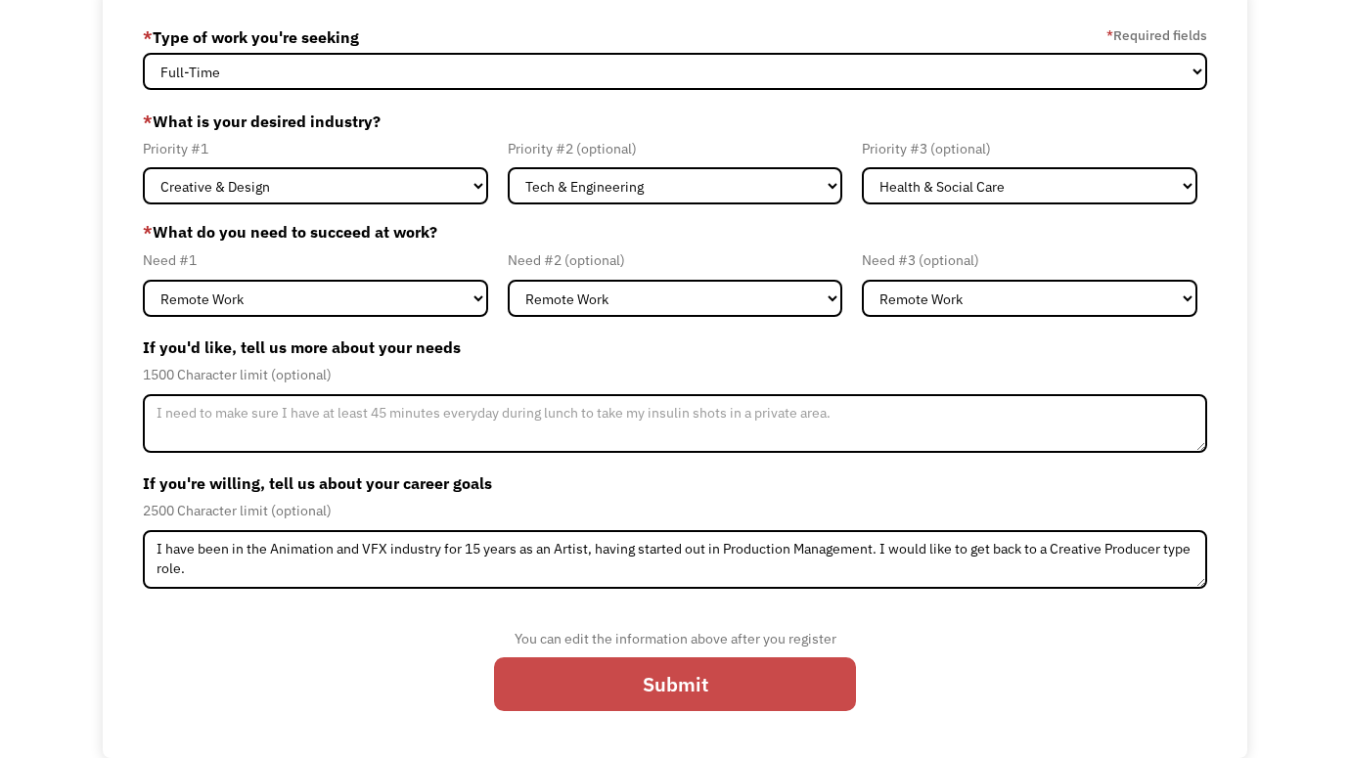
click at [694, 668] on input "Submit" at bounding box center [675, 684] width 362 height 54
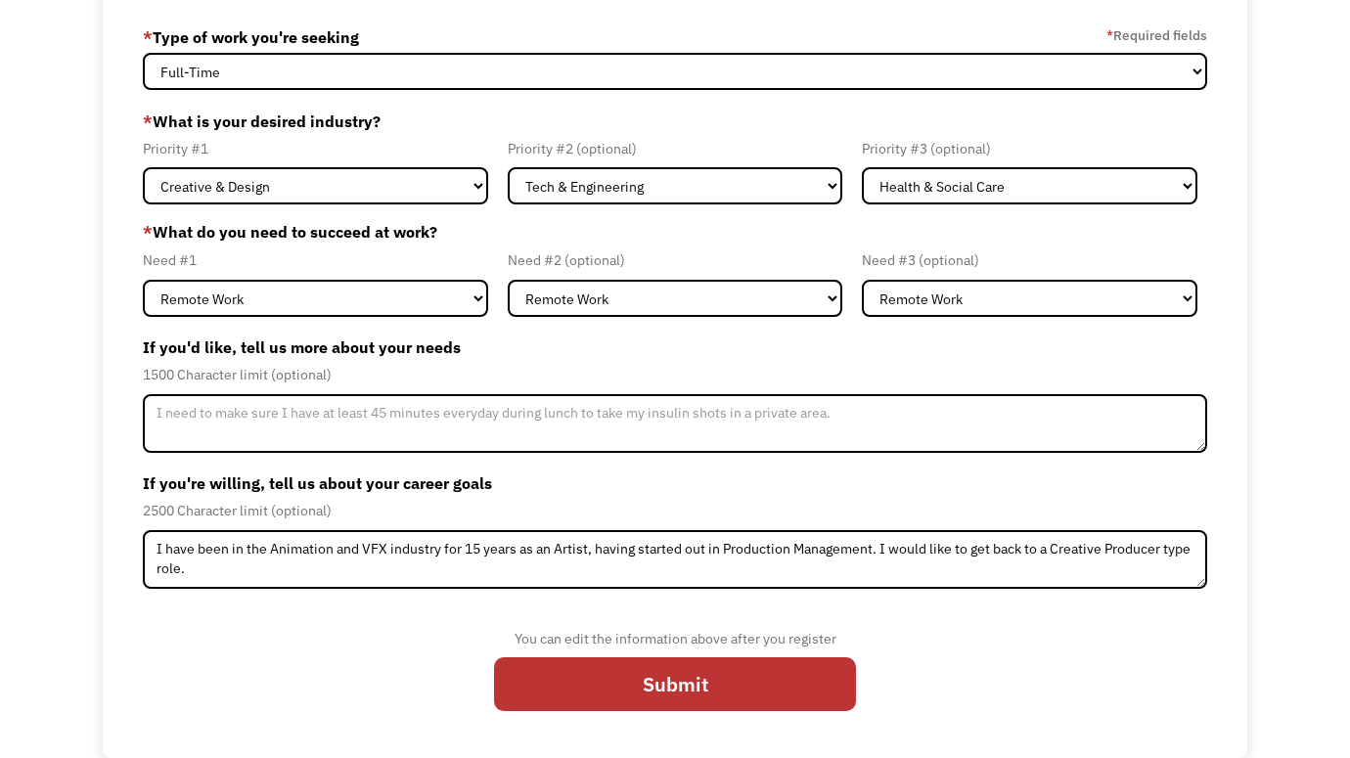
scroll to position [2, 0]
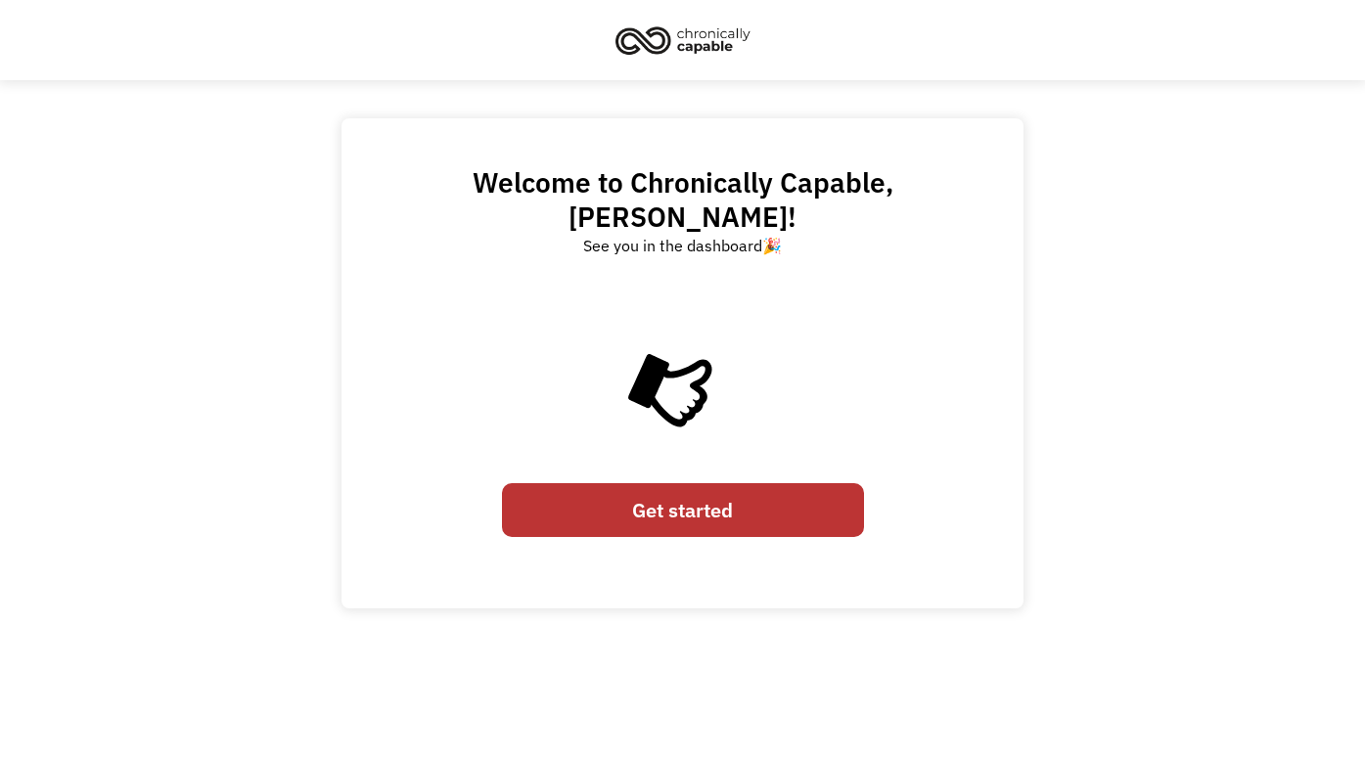
click at [708, 483] on link "Get started" at bounding box center [683, 510] width 362 height 54
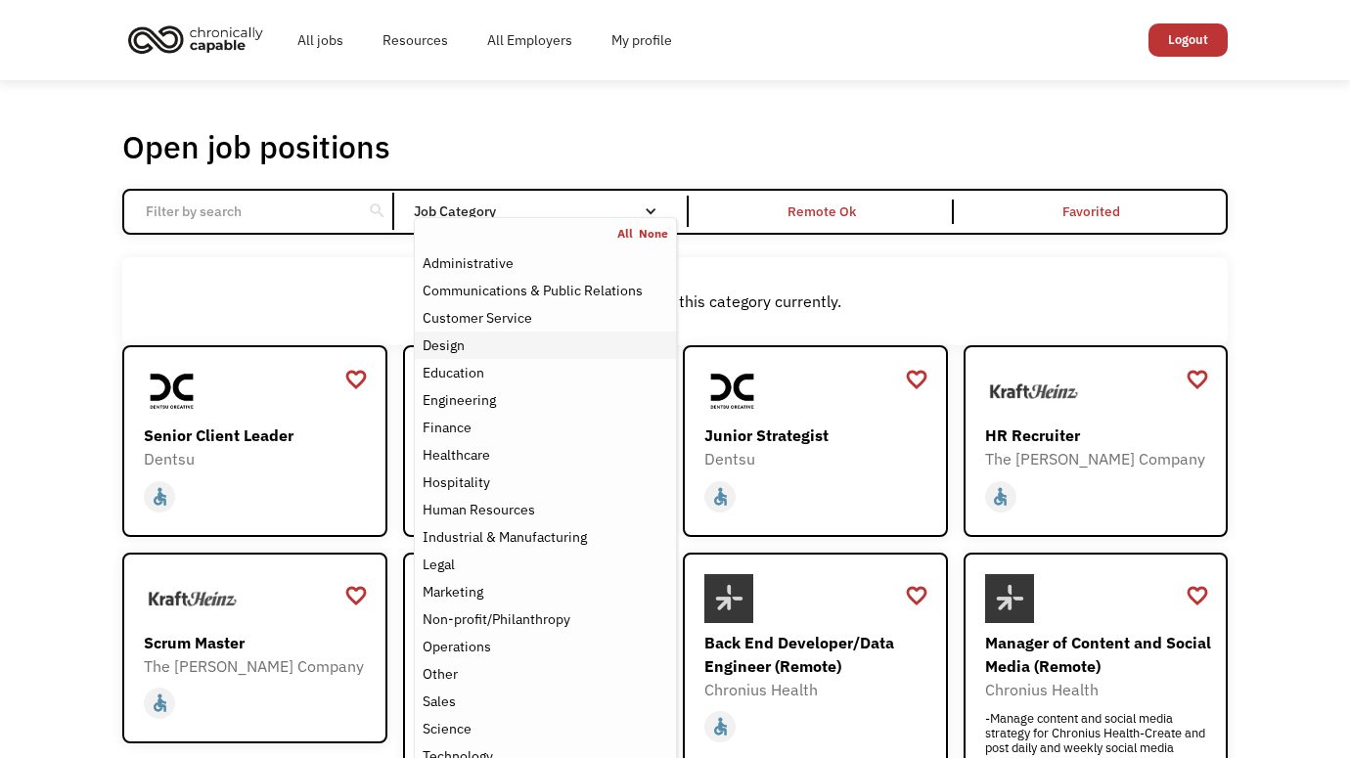
click at [546, 339] on div "Design" at bounding box center [546, 345] width 246 height 23
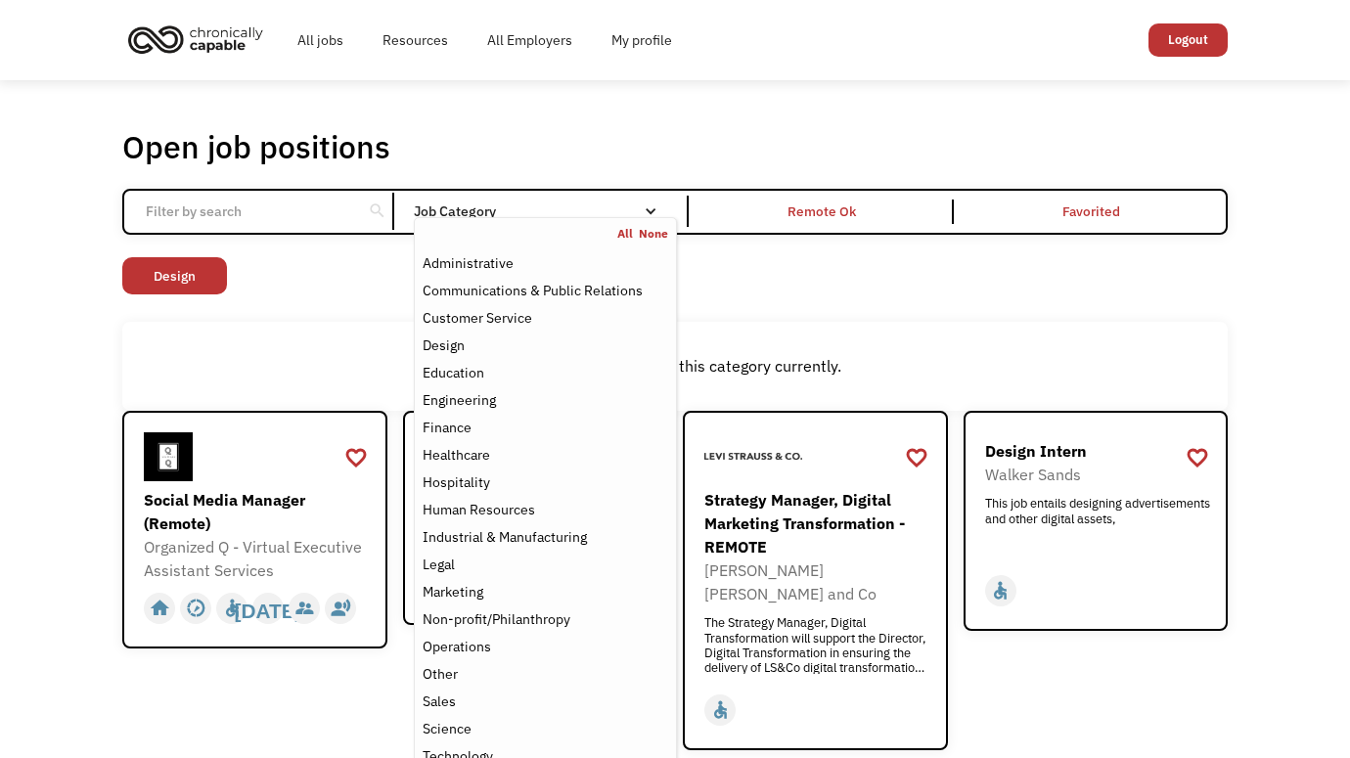
click at [245, 339] on div "There aren't any jobs in this category currently." at bounding box center [674, 366] width 1105 height 89
click at [533, 217] on nav "All None Administrative Communications & Public Relations Customer Service Desi…" at bounding box center [545, 511] width 263 height 589
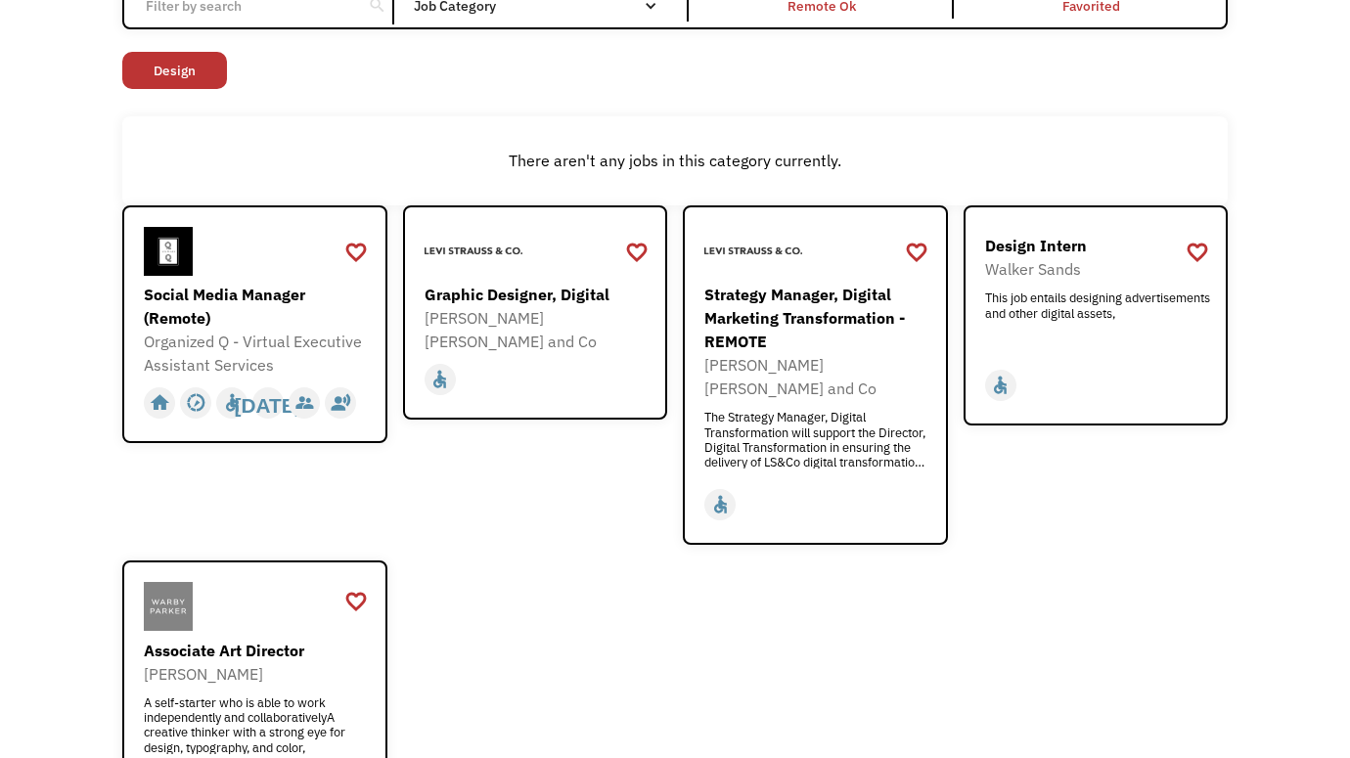
scroll to position [109, 0]
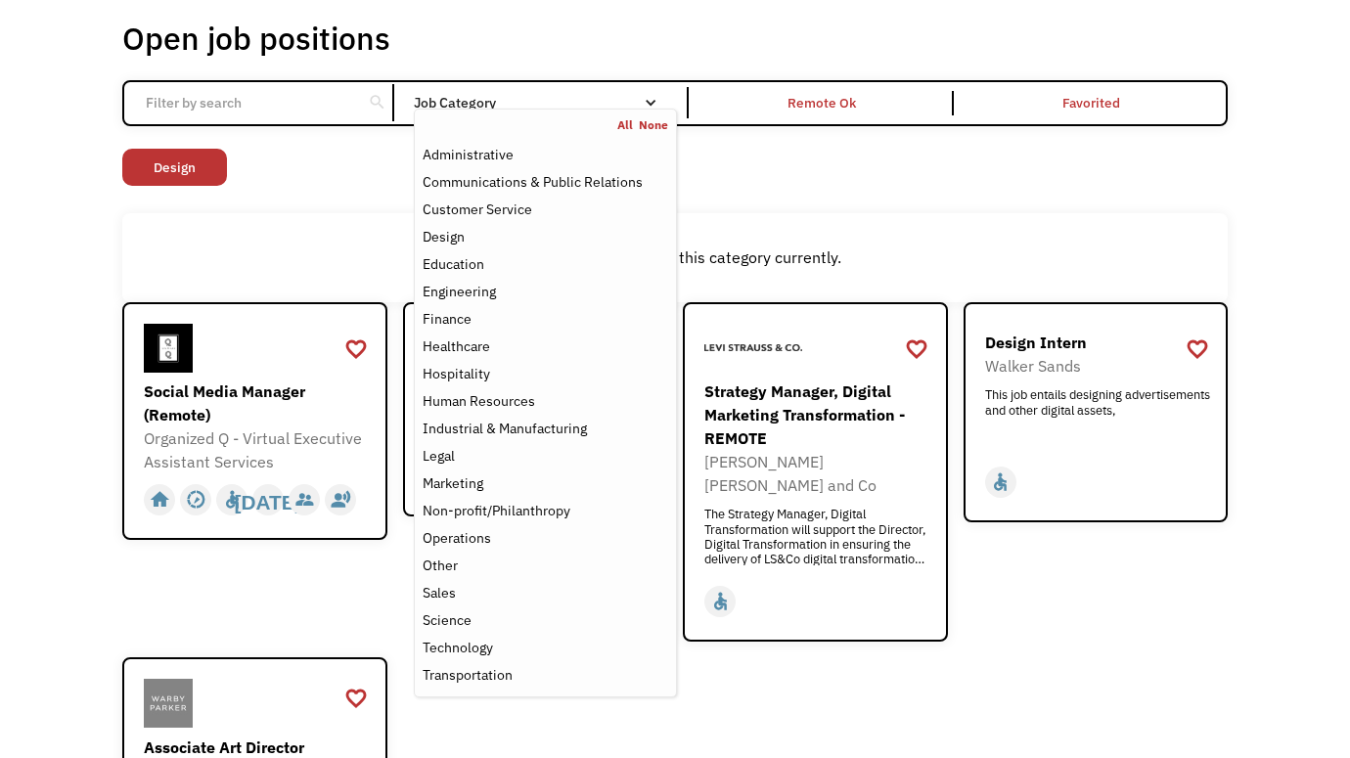
click at [504, 110] on nav "All None Administrative Communications & Public Relations Customer Service Desi…" at bounding box center [545, 403] width 263 height 589
click at [491, 652] on div "Technology" at bounding box center [458, 647] width 70 height 23
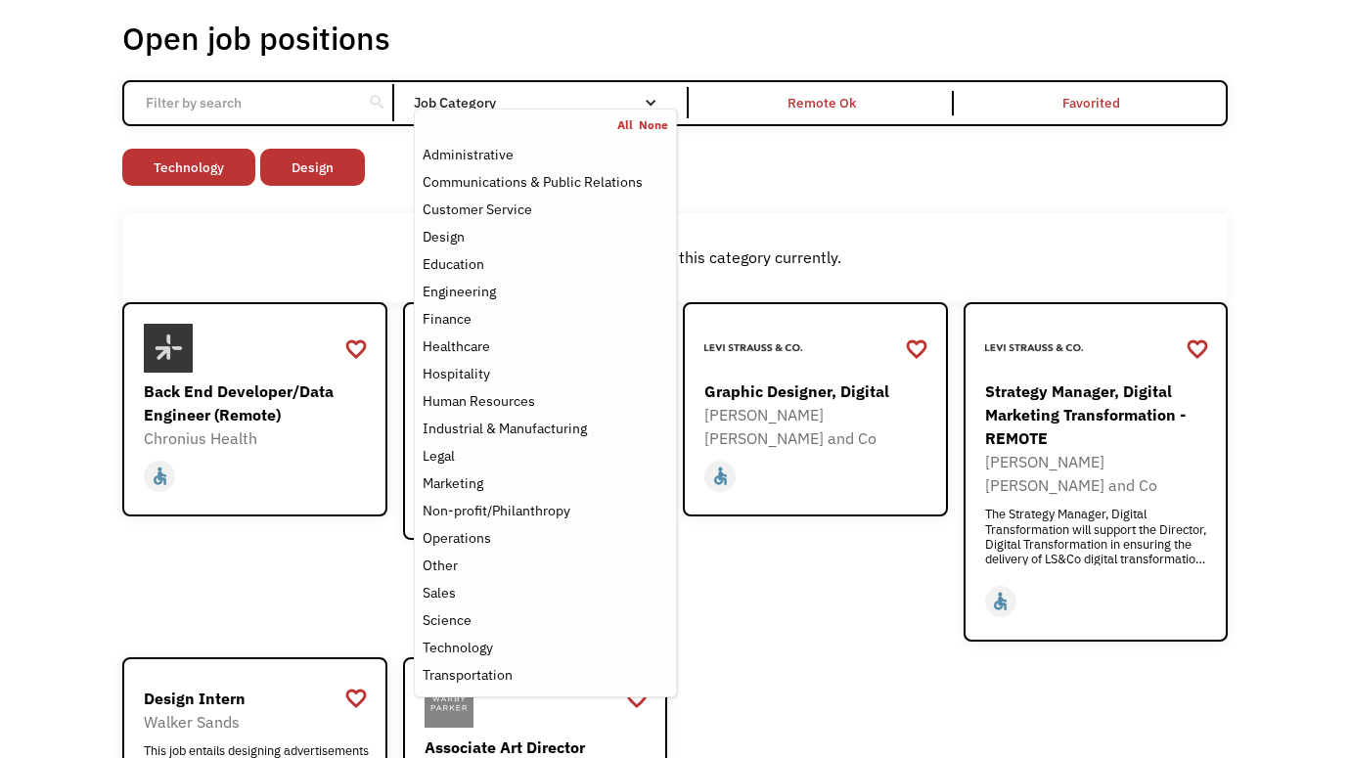
click at [255, 576] on div "favorite_border favorite Saving Back End Developer/Data Engineer (Remote) Chron…" at bounding box center [254, 472] width 265 height 340
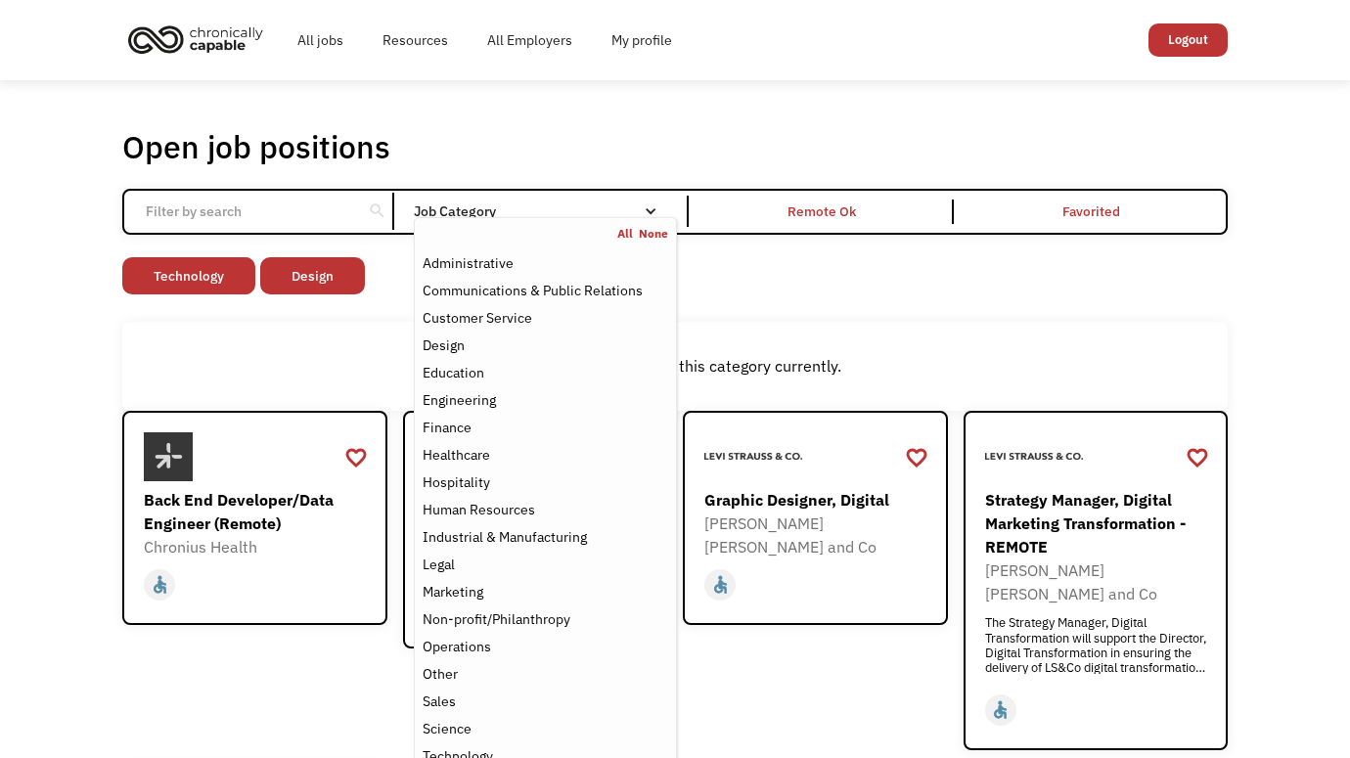
click at [587, 217] on nav "All None Administrative Communications & Public Relations Customer Service Desi…" at bounding box center [545, 511] width 263 height 589
click at [637, 211] on div "Job Category" at bounding box center [545, 211] width 263 height 14
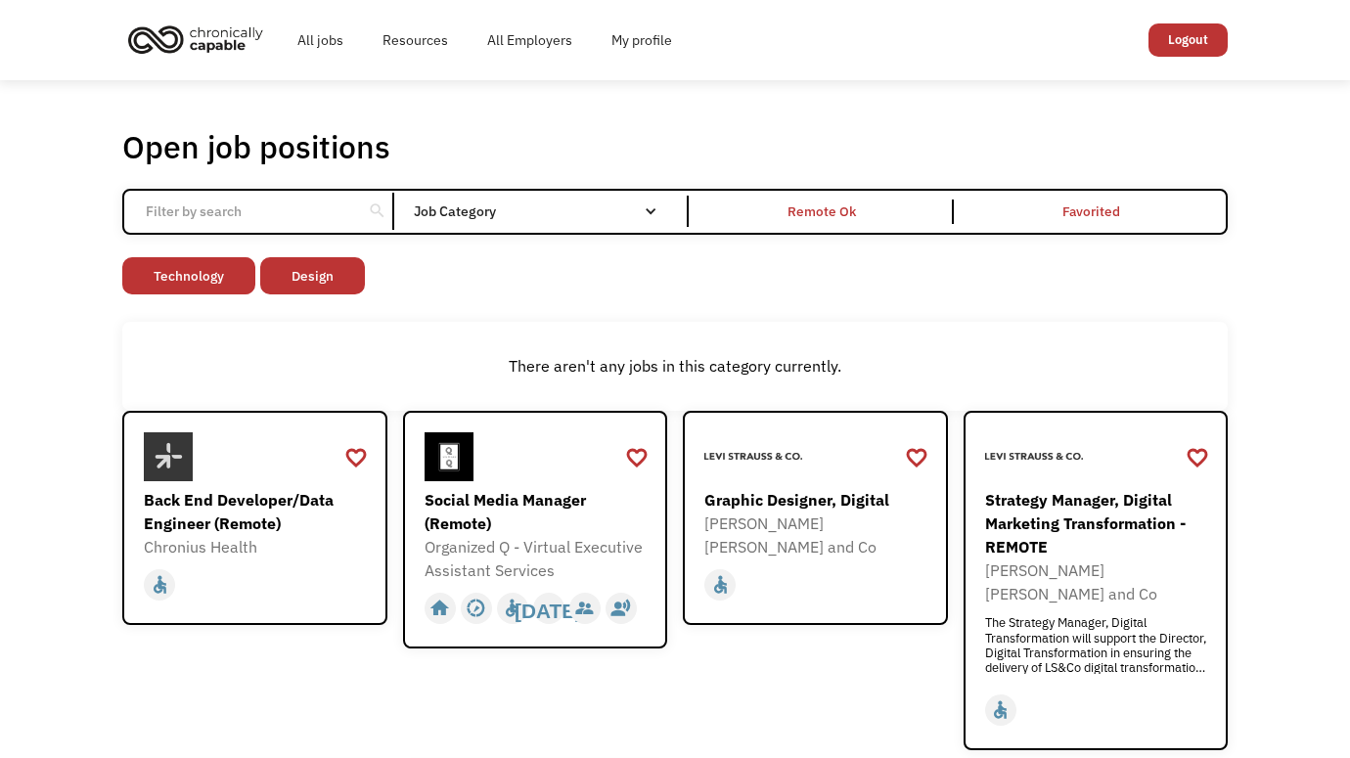
click at [641, 212] on div "Job Category" at bounding box center [545, 211] width 263 height 14
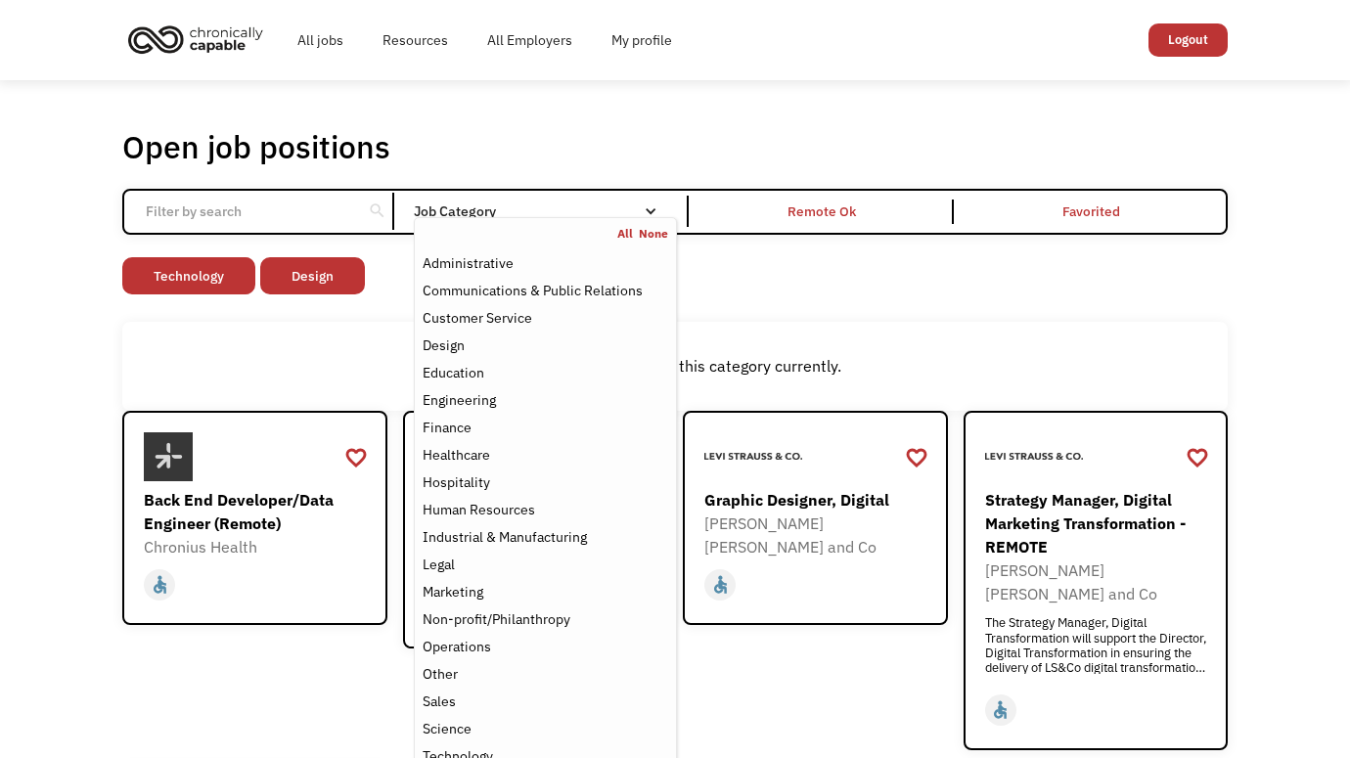
click at [628, 233] on link "All" at bounding box center [628, 234] width 22 height 16
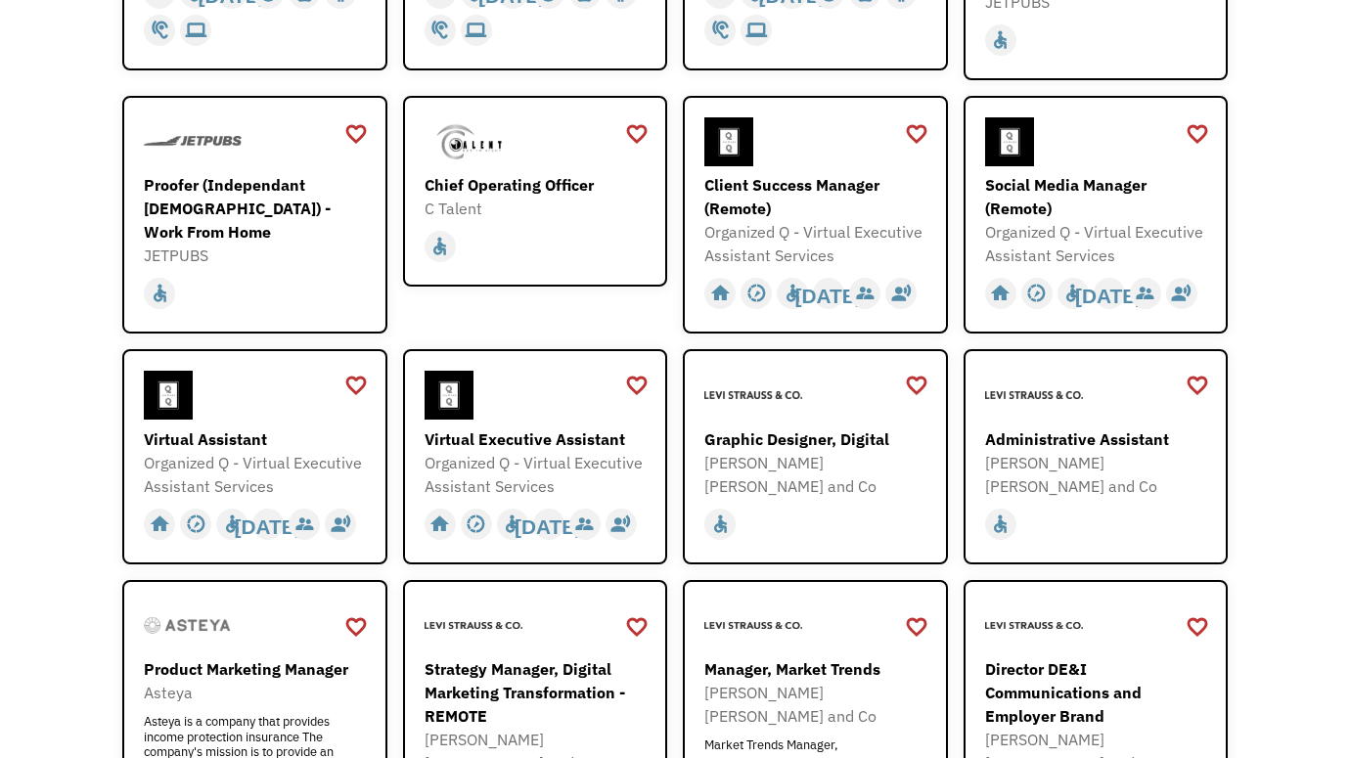
scroll to position [1182, 0]
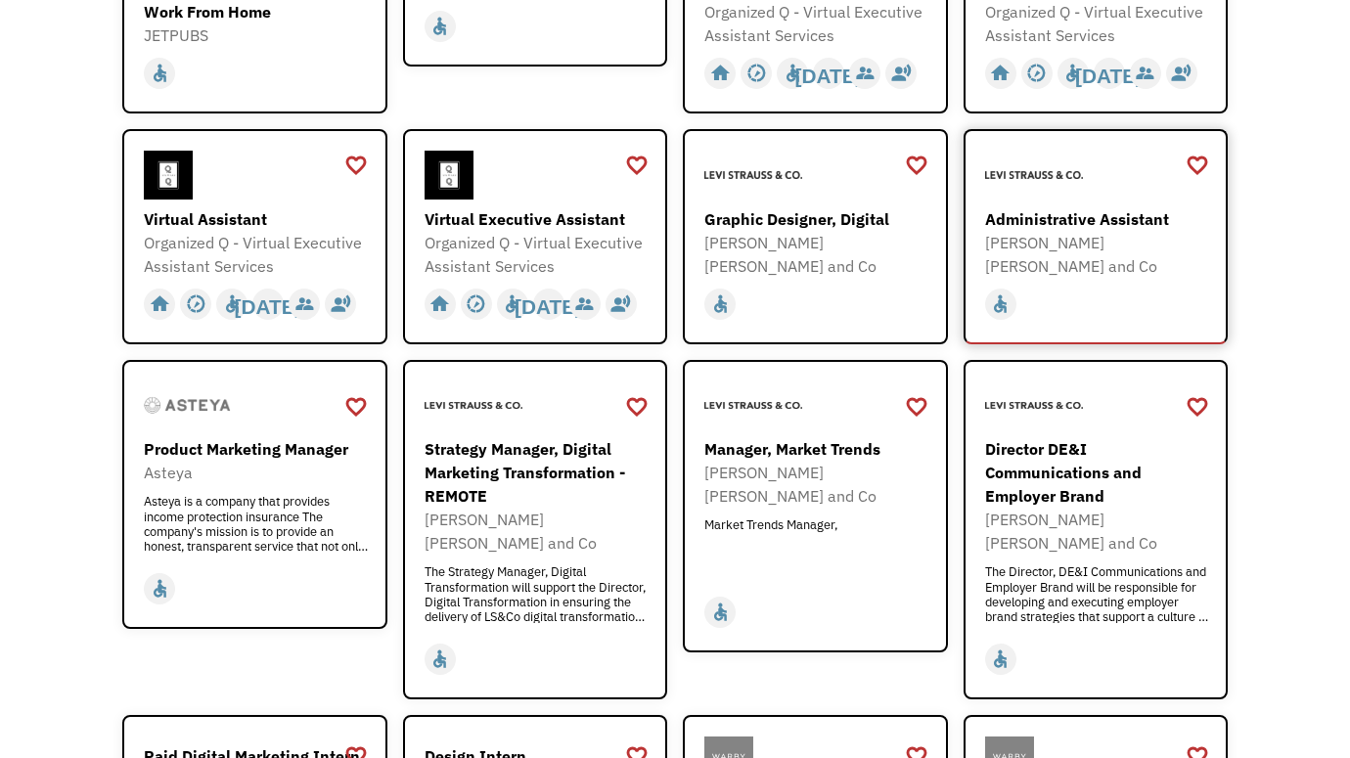
click at [1140, 207] on div "Administrative Assistant" at bounding box center [1098, 218] width 227 height 23
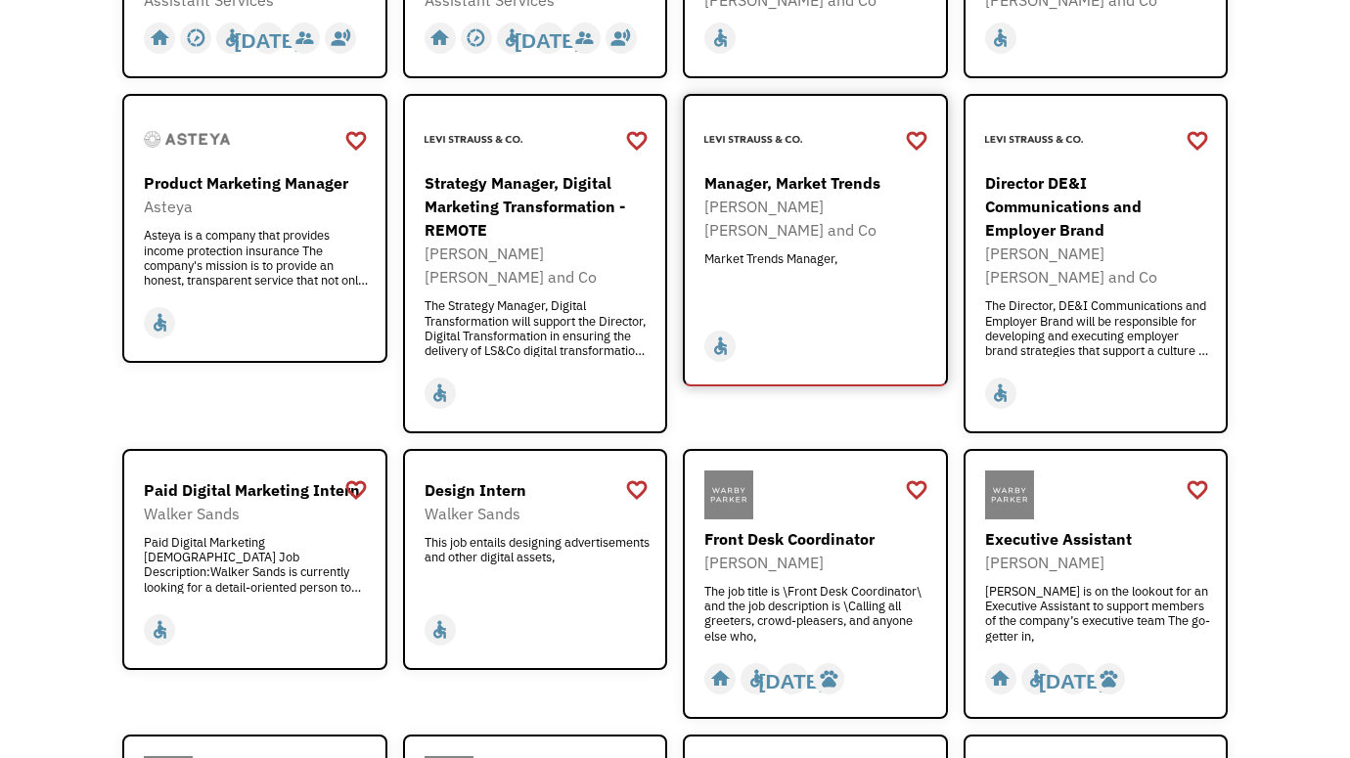
scroll to position [1512, 0]
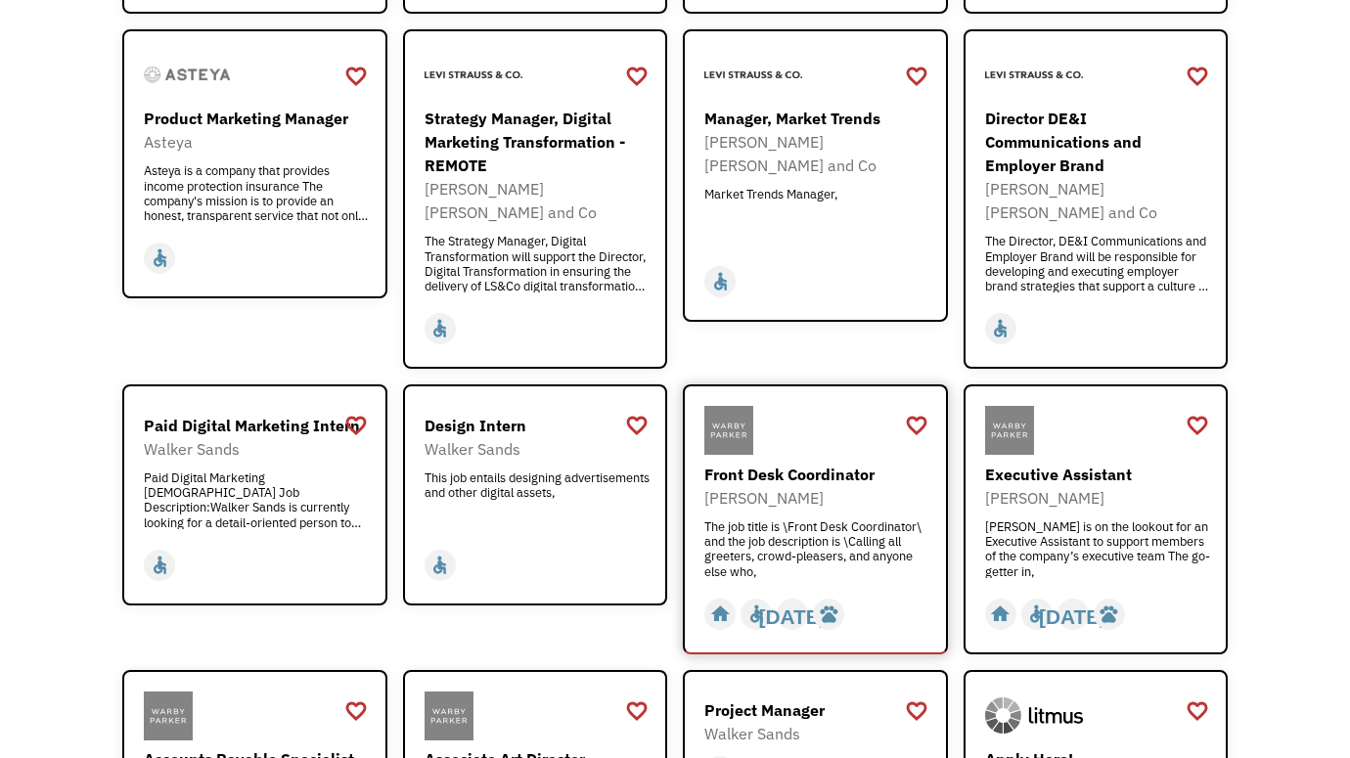
click at [849, 519] on div "The job title is \Front Desk Coordinator\ and the job description is \Calling a…" at bounding box center [817, 548] width 227 height 59
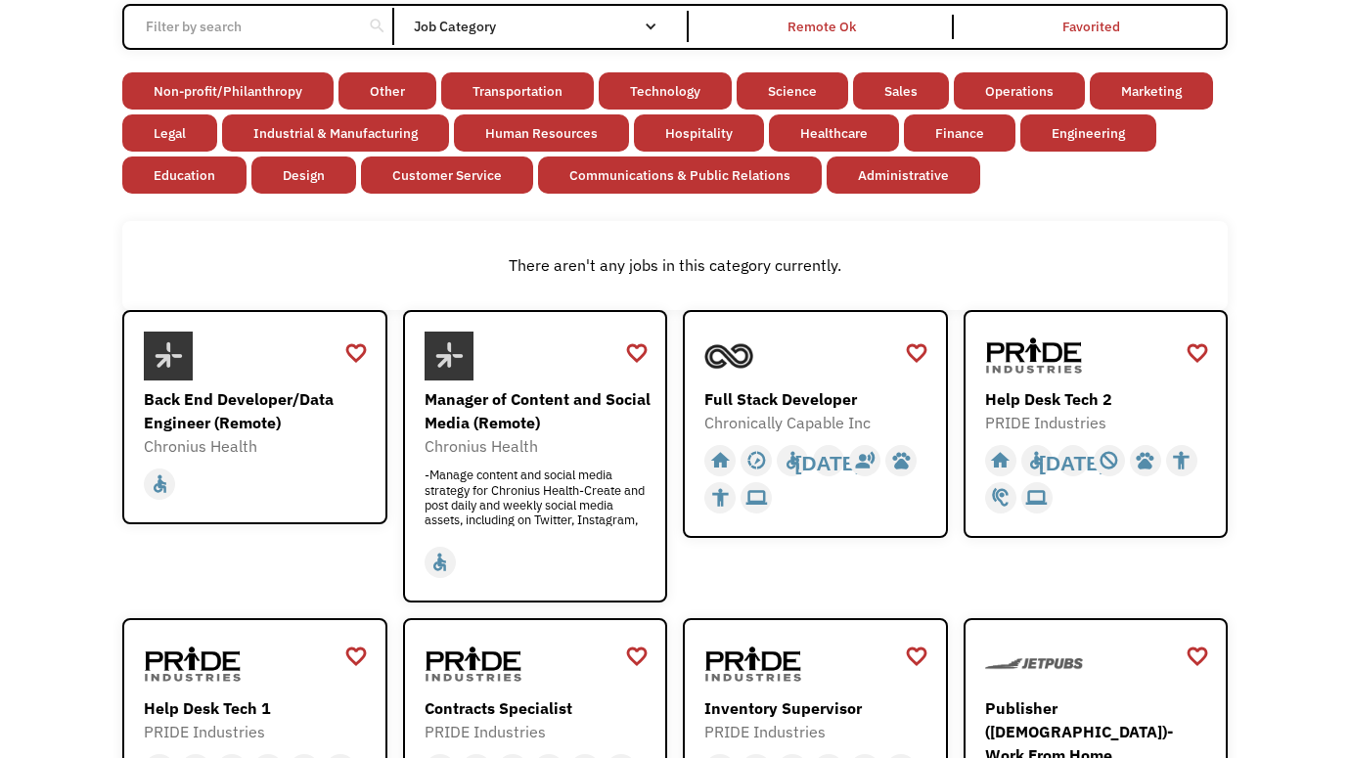
scroll to position [0, 0]
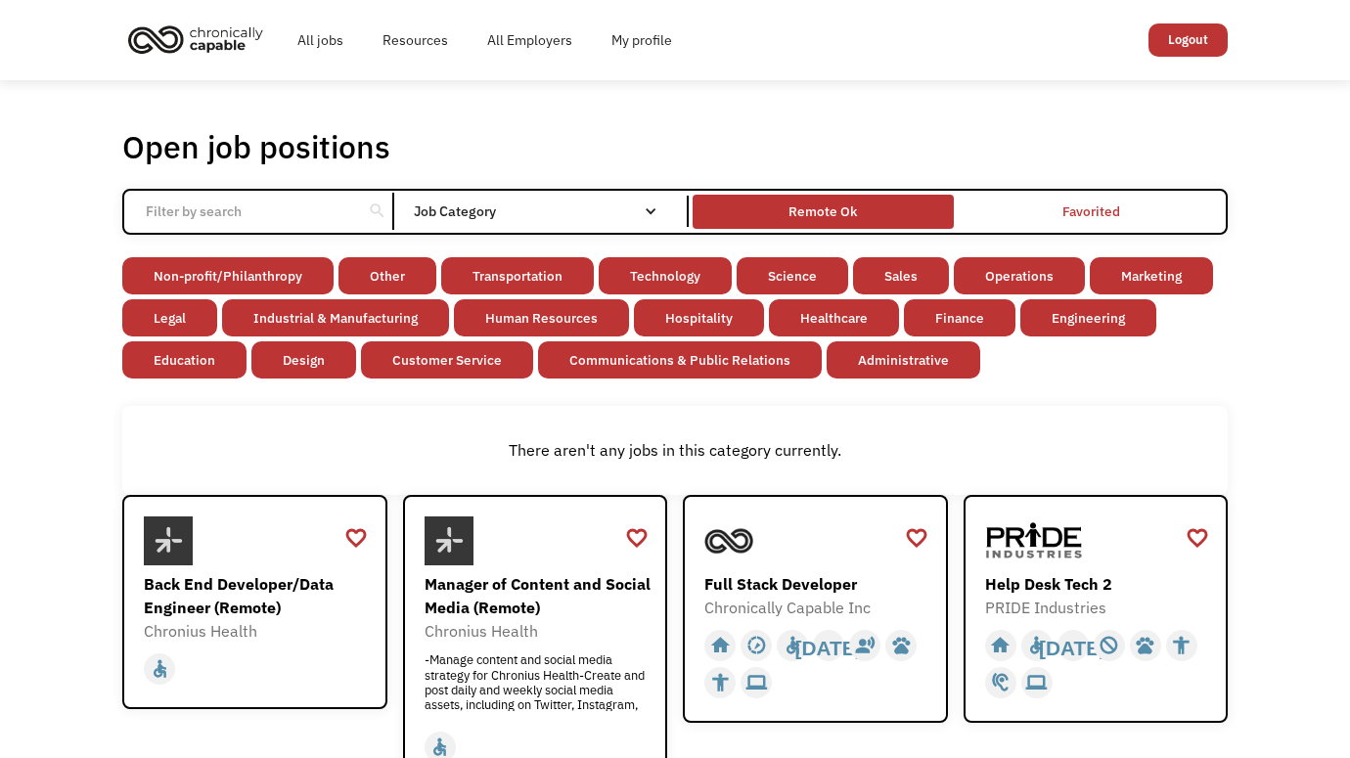
click at [865, 209] on div "Remote Ok" at bounding box center [823, 212] width 260 height 24
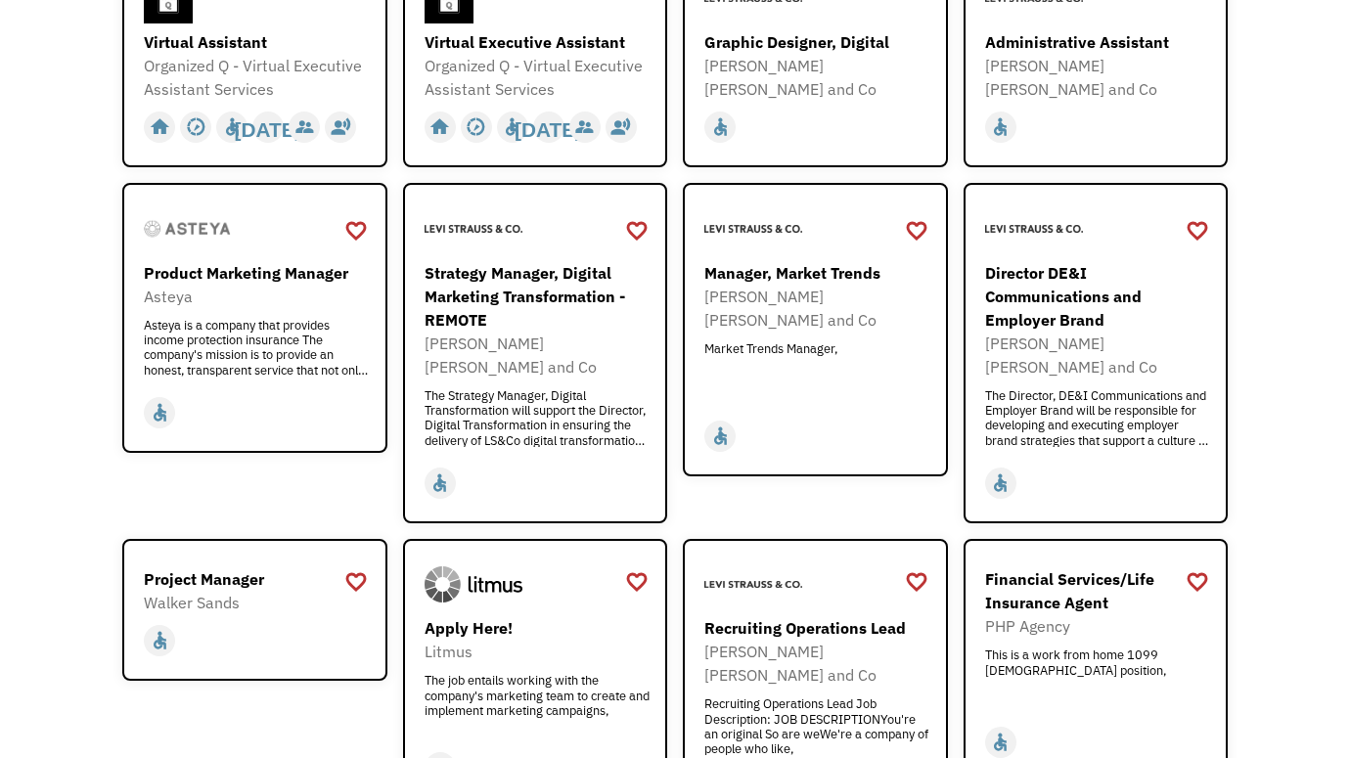
scroll to position [1105, 0]
click at [788, 262] on div "Manager, Market Trends" at bounding box center [817, 271] width 227 height 23
click at [318, 370] on div "Asteya is a company that provides income protection insurance The company's mis…" at bounding box center [257, 346] width 227 height 59
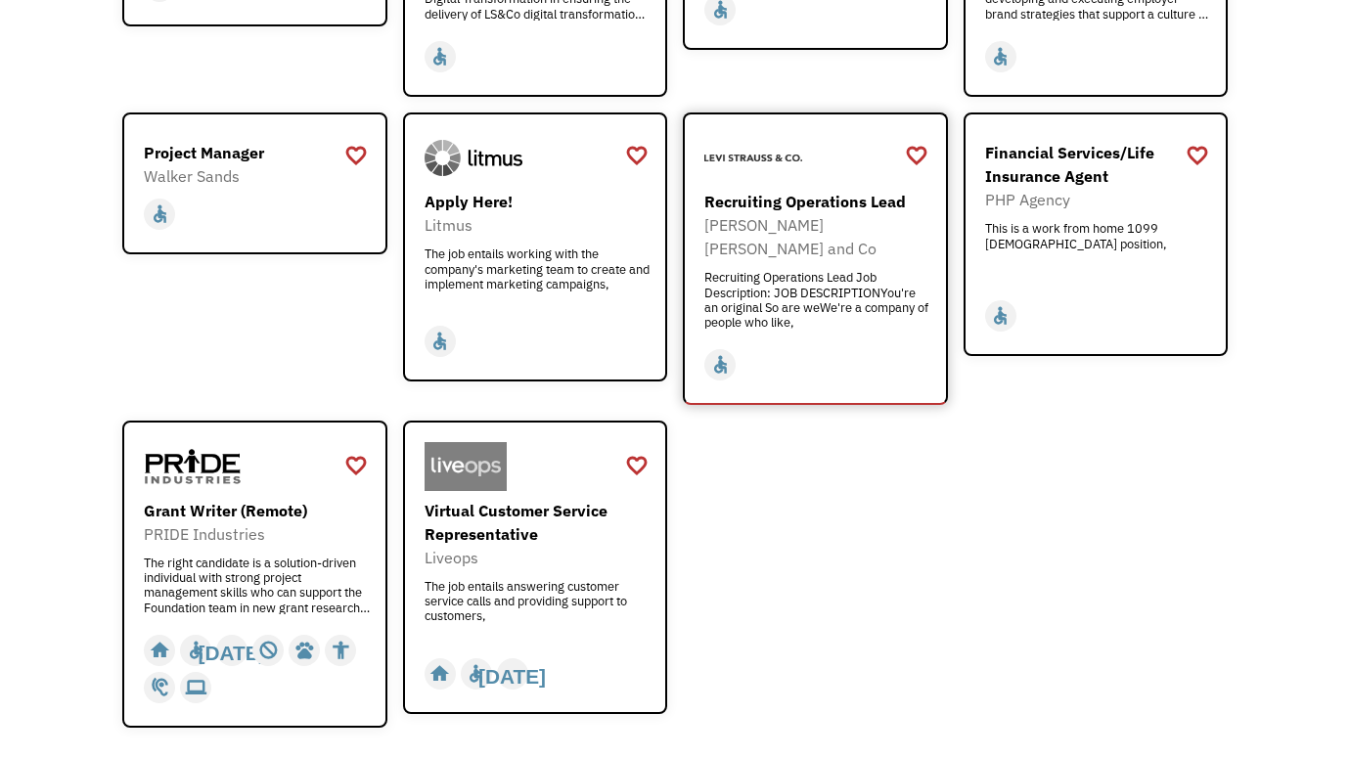
scroll to position [1519, 0]
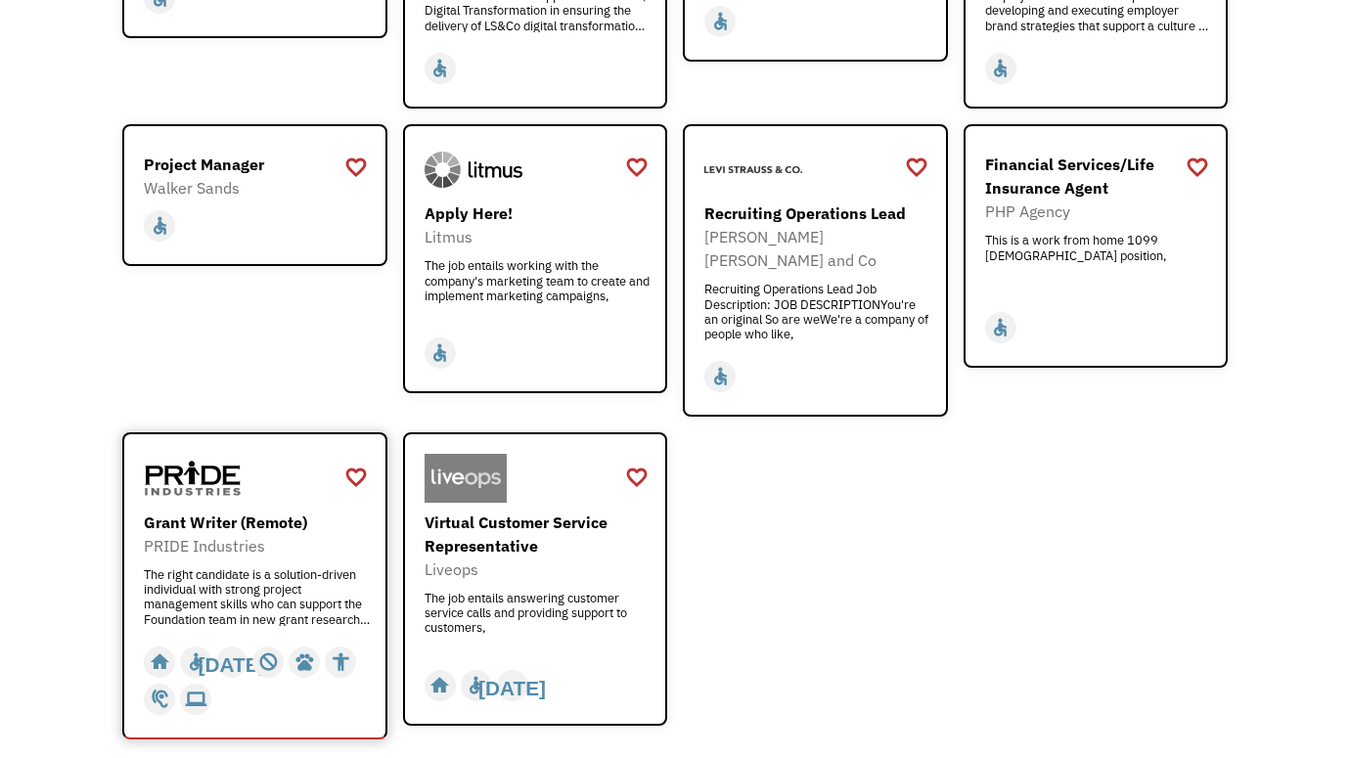
click at [267, 511] on div "Grant Writer (Remote)" at bounding box center [257, 522] width 227 height 23
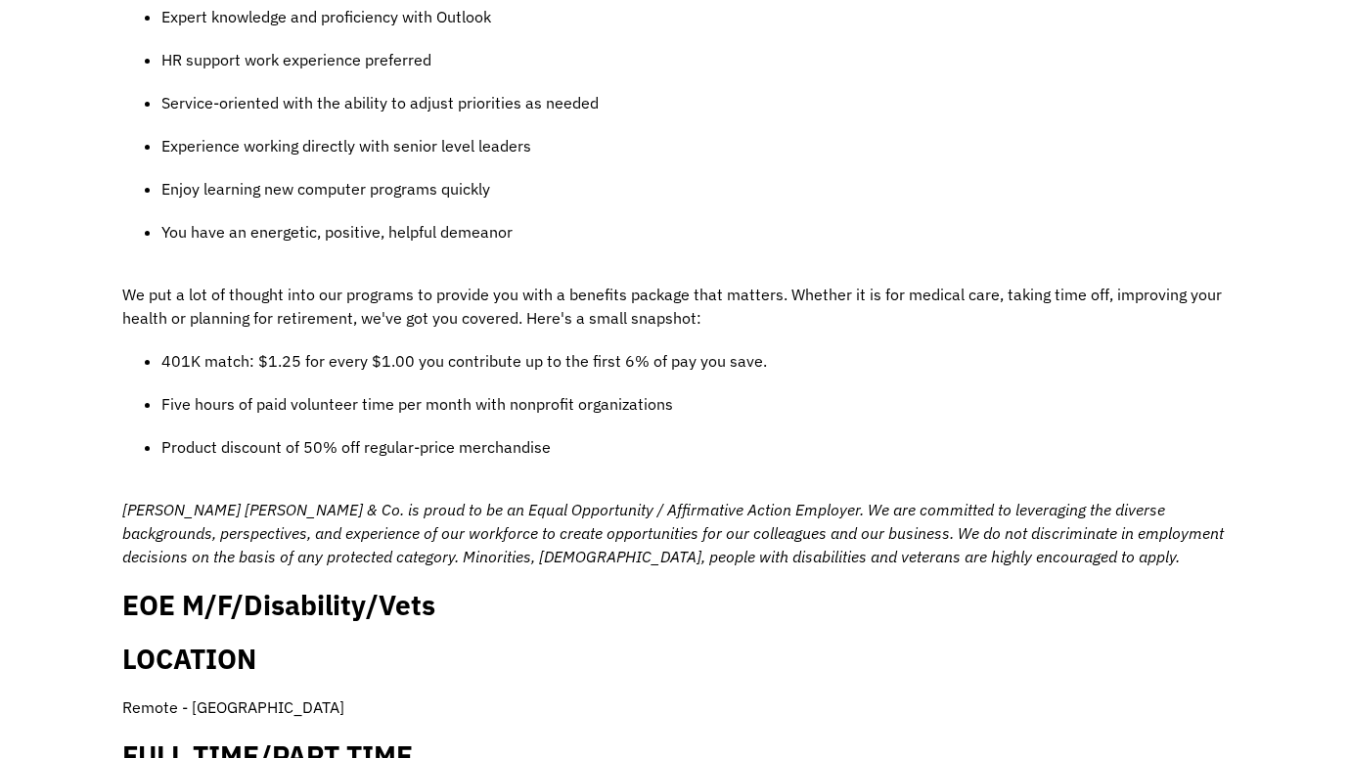
scroll to position [1704, 0]
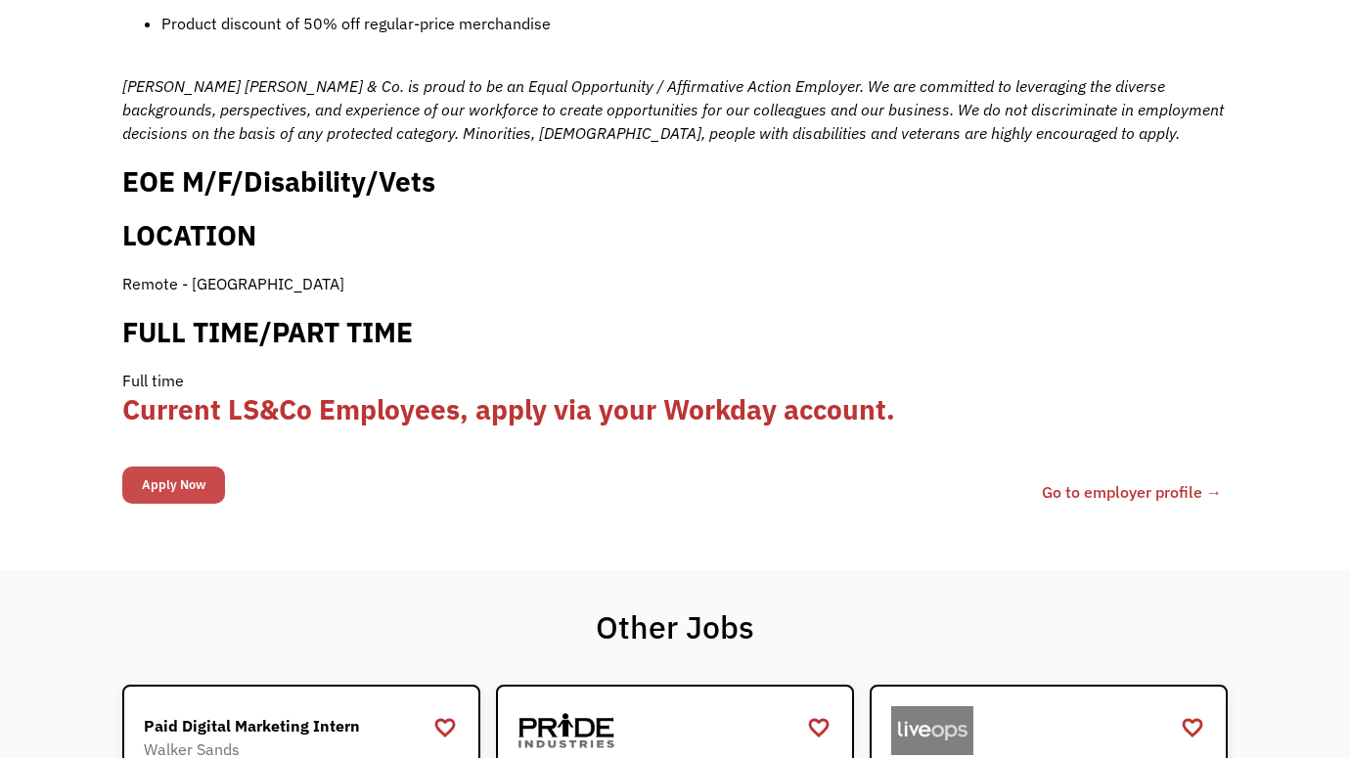
click at [160, 467] on input "Apply Now" at bounding box center [173, 485] width 103 height 37
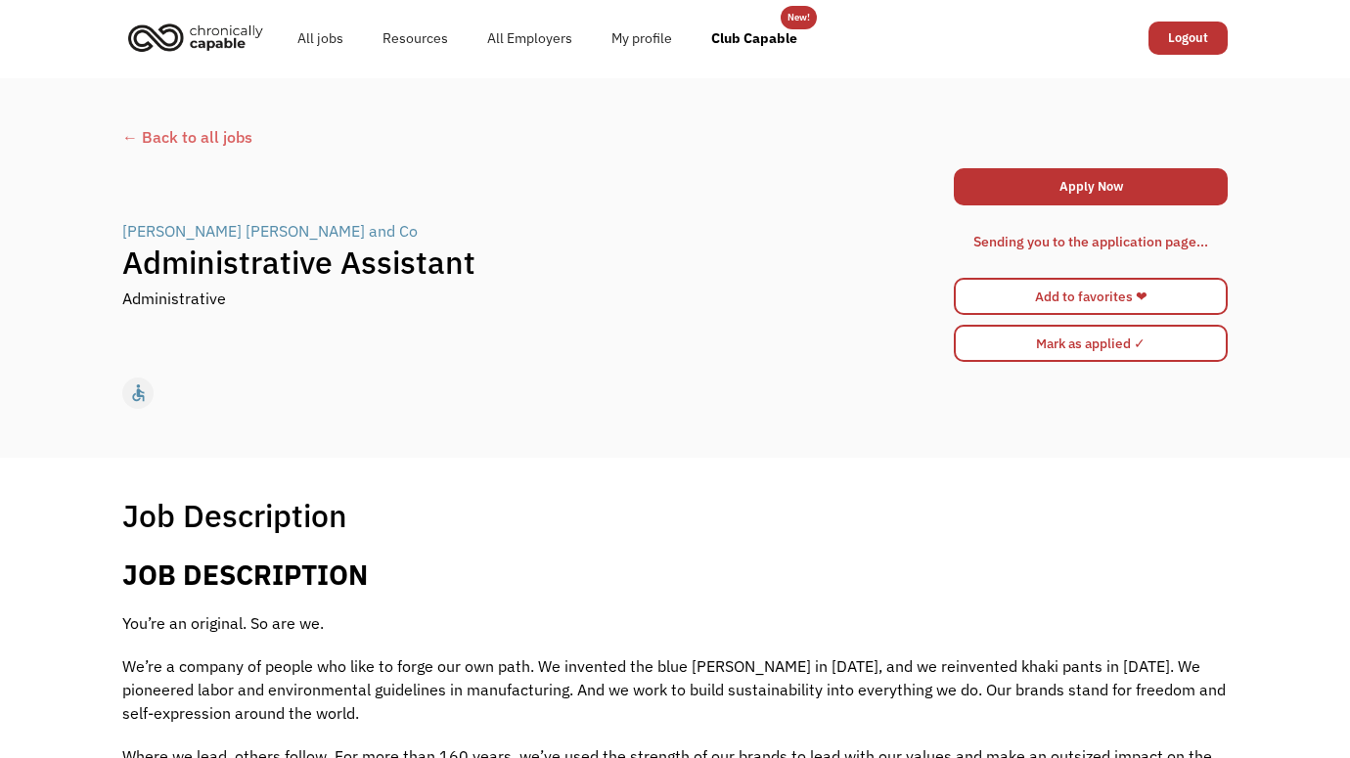
scroll to position [0, 0]
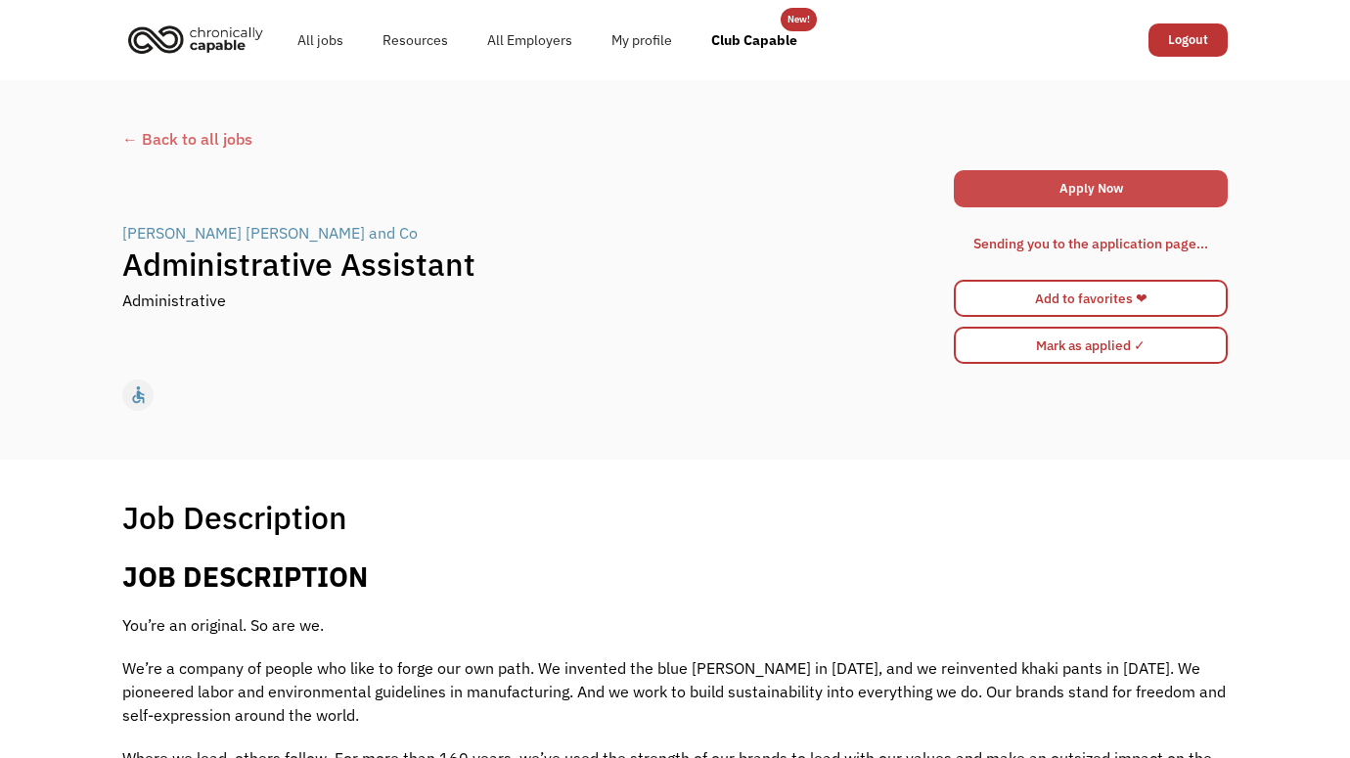
click at [1069, 193] on link "Apply Now" at bounding box center [1091, 188] width 274 height 37
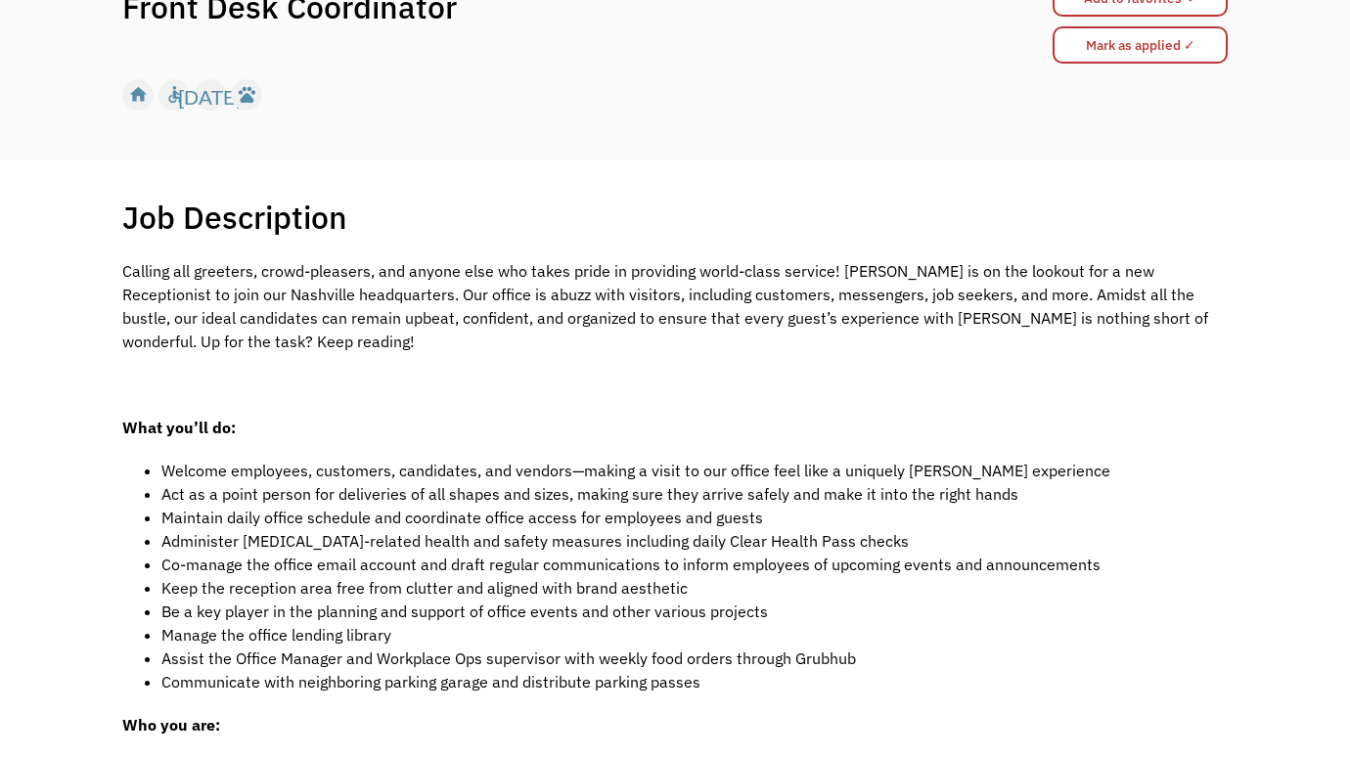
scroll to position [320, 0]
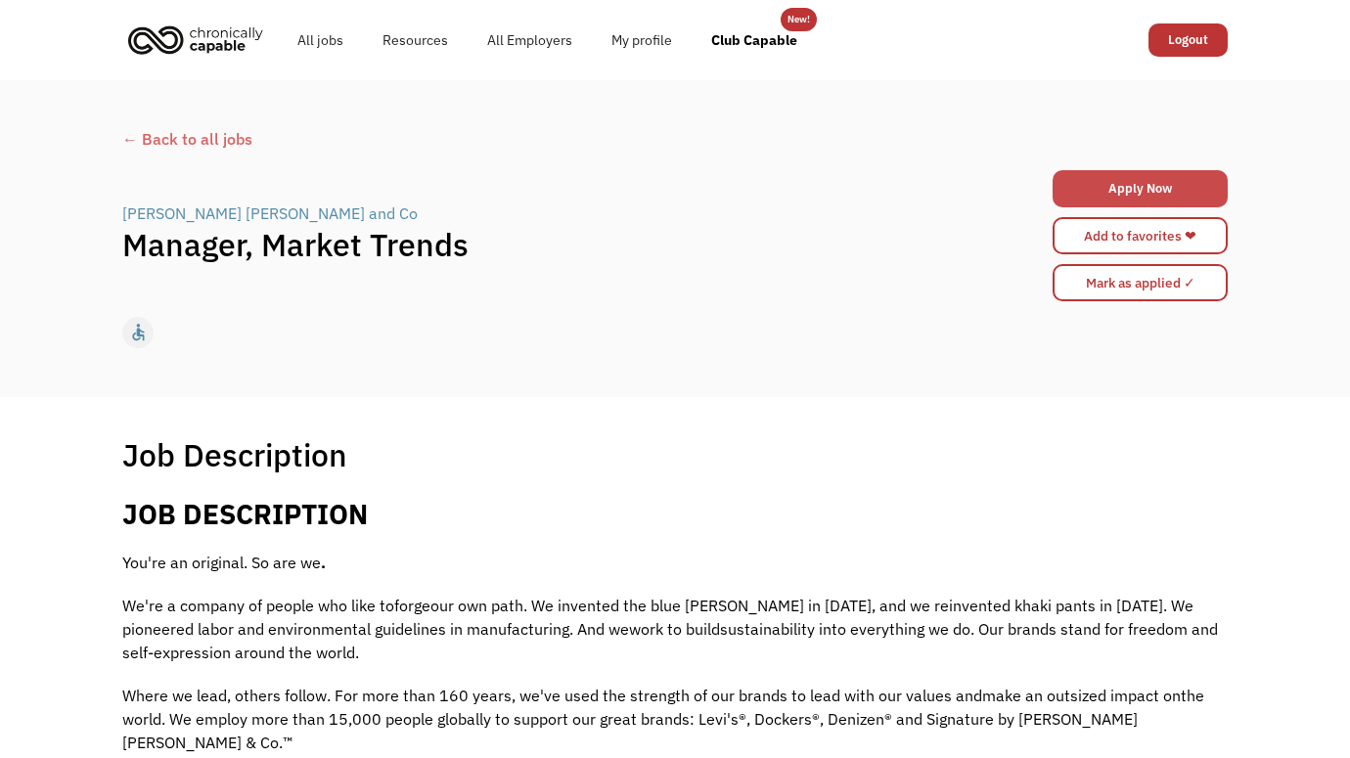
click at [1166, 191] on link "Apply Now" at bounding box center [1140, 188] width 175 height 37
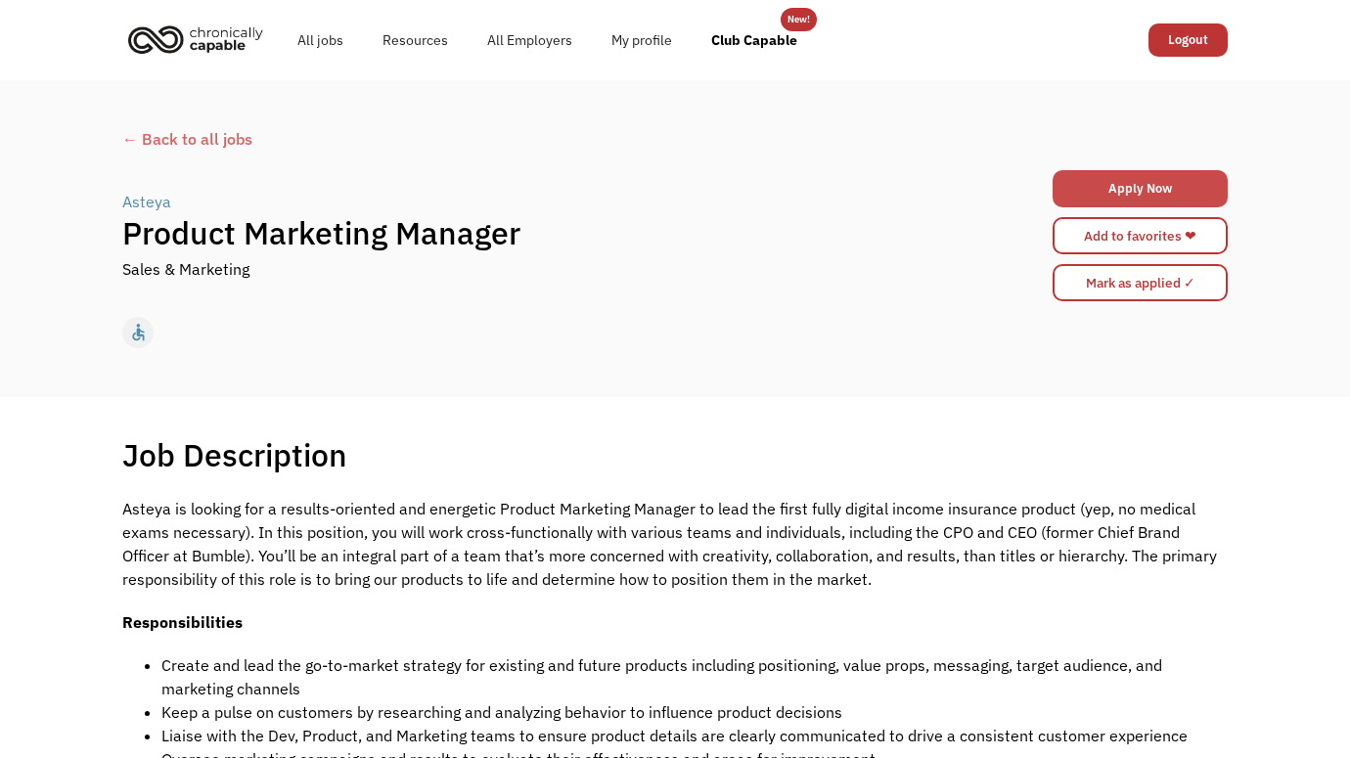
click at [1157, 178] on link "Apply Now" at bounding box center [1140, 188] width 175 height 37
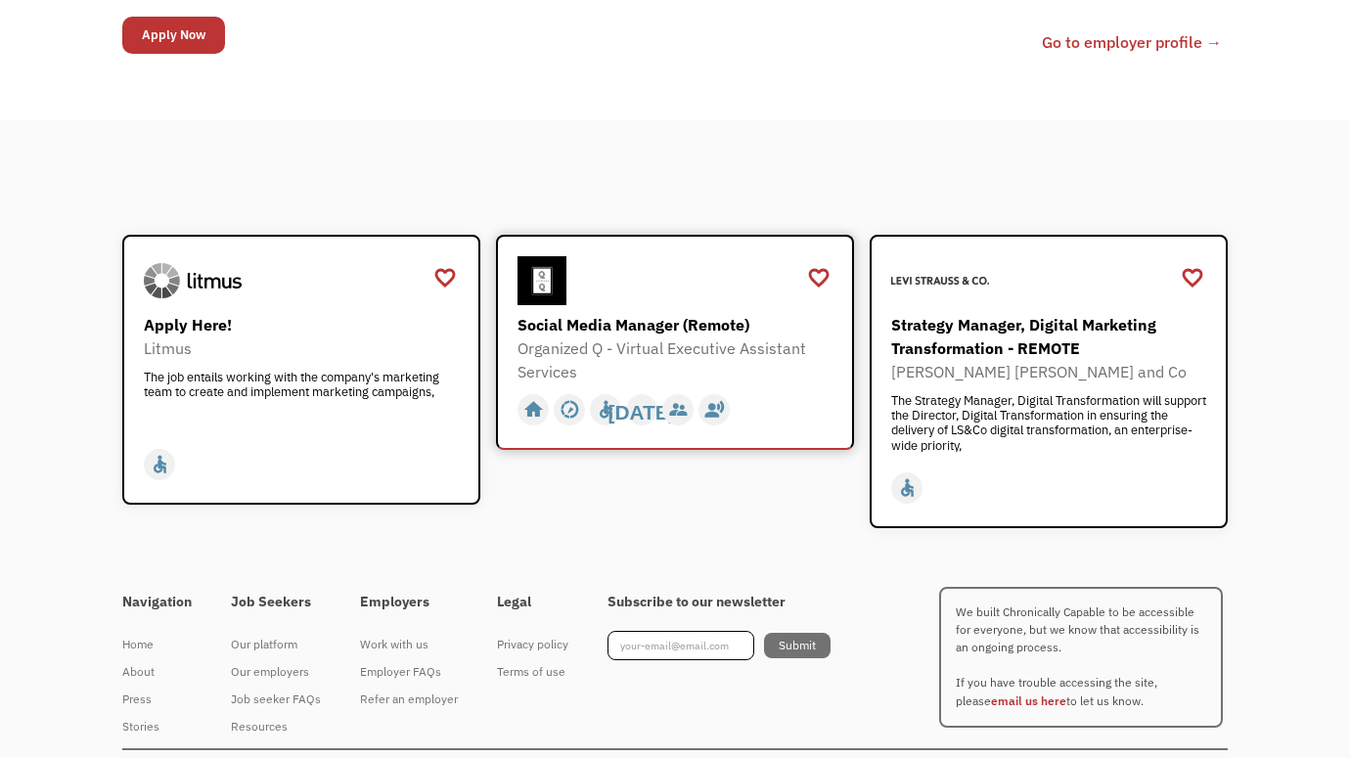
scroll to position [1532, 0]
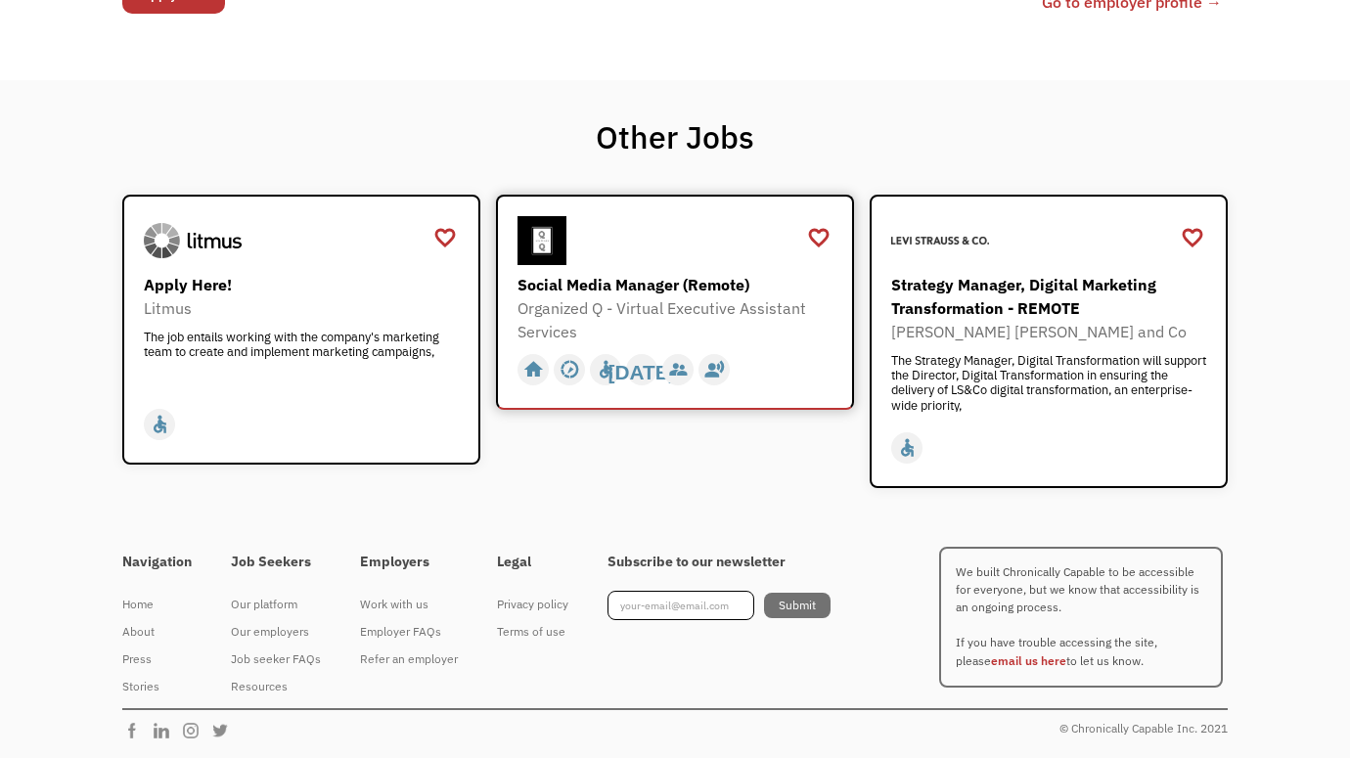
click at [629, 288] on div "Social Media Manager (Remote)" at bounding box center [677, 284] width 320 height 23
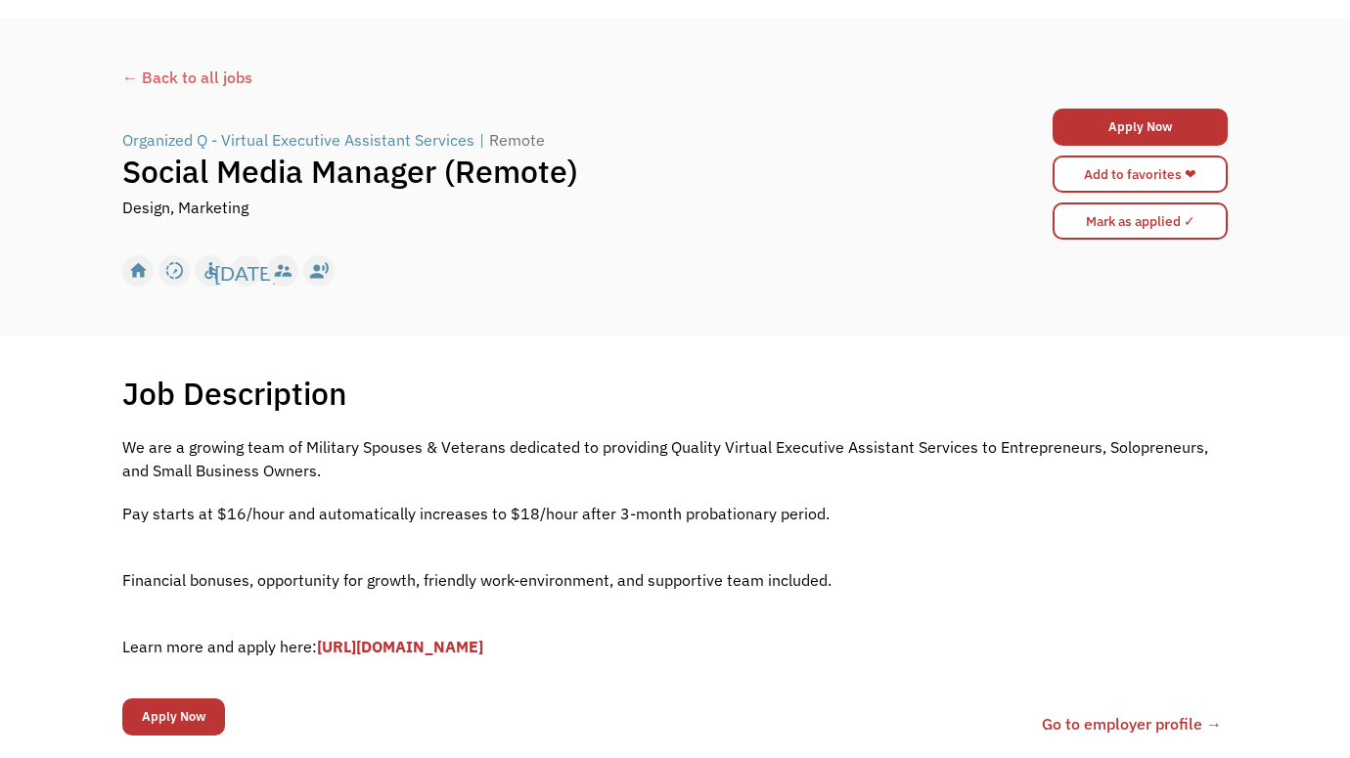
scroll to position [86, 0]
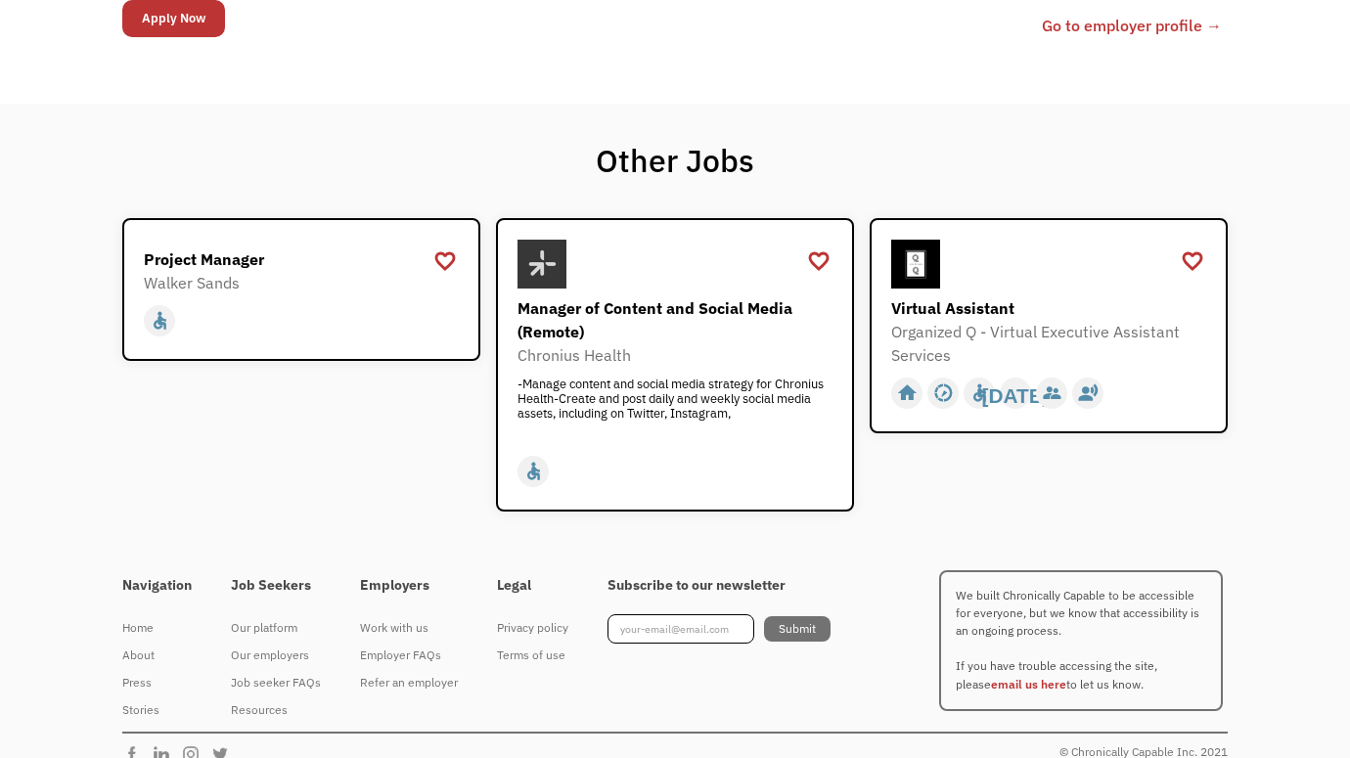
scroll to position [1646, 0]
